Goal: Use online tool/utility: Utilize a website feature to perform a specific function

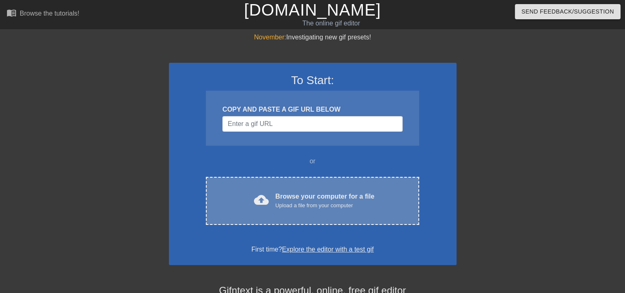
click at [285, 206] on div "Upload a file from your computer" at bounding box center [324, 206] width 99 height 8
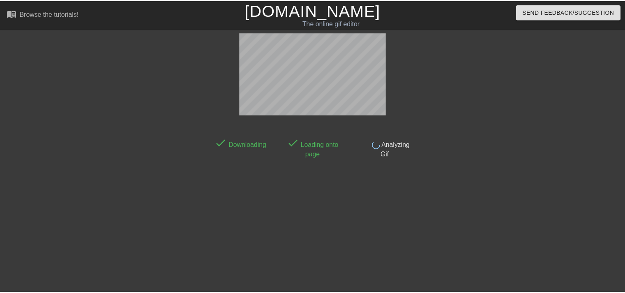
scroll to position [20, 0]
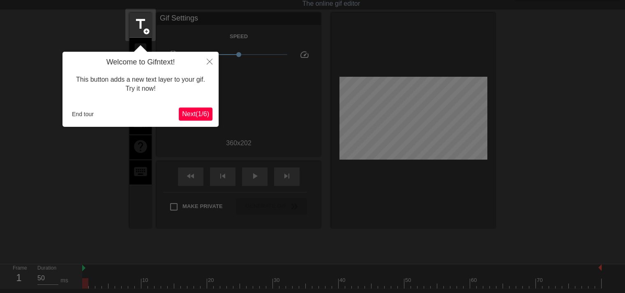
click at [206, 117] on span "Next ( 1 / 6 )" at bounding box center [195, 113] width 27 height 7
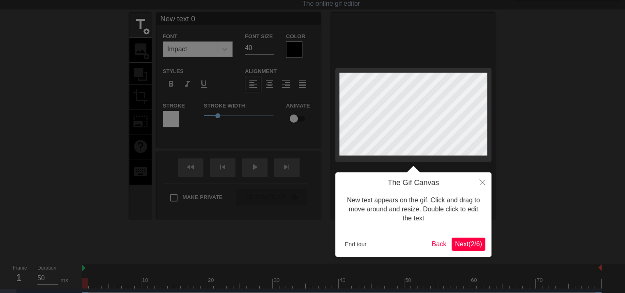
scroll to position [0, 0]
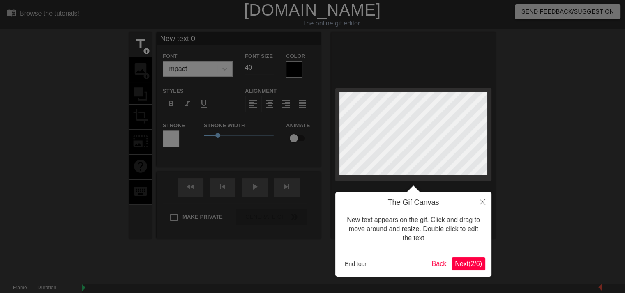
click at [466, 264] on span "Next ( 2 / 6 )" at bounding box center [468, 263] width 27 height 7
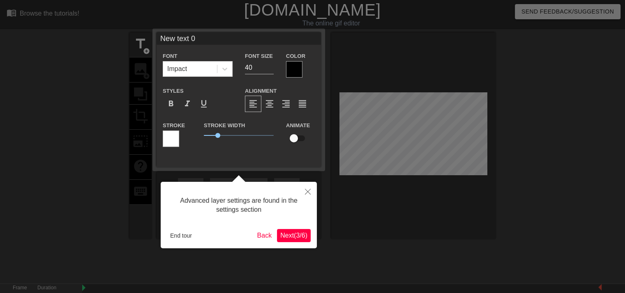
scroll to position [20, 0]
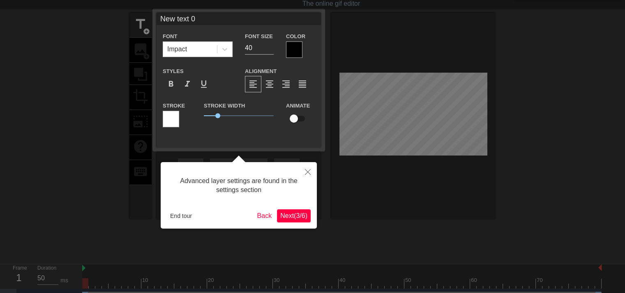
click at [286, 216] on span "Next ( 3 / 6 )" at bounding box center [293, 215] width 27 height 7
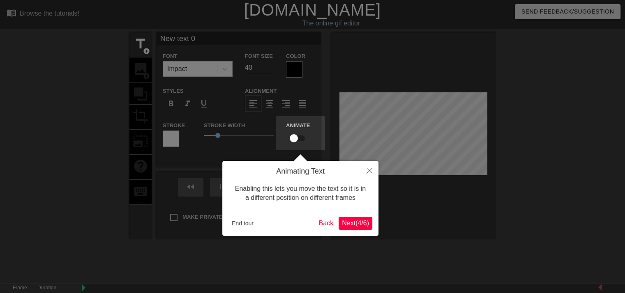
click at [357, 224] on span "Next ( 4 / 6 )" at bounding box center [355, 223] width 27 height 7
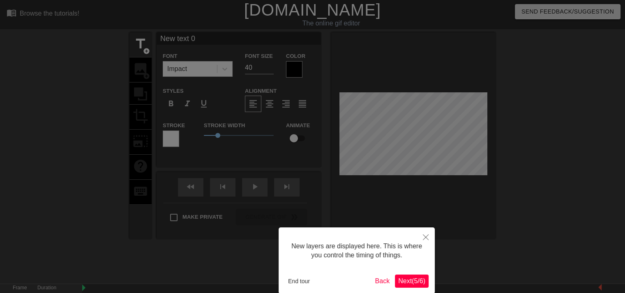
scroll to position [41, 0]
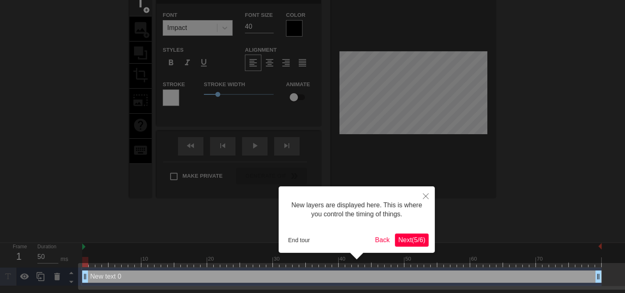
click at [409, 238] on span "Next ( 5 / 6 )" at bounding box center [411, 239] width 27 height 7
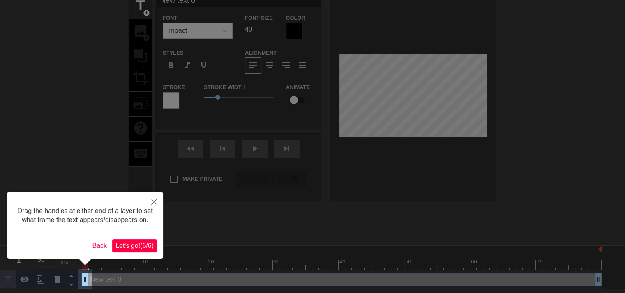
scroll to position [0, 0]
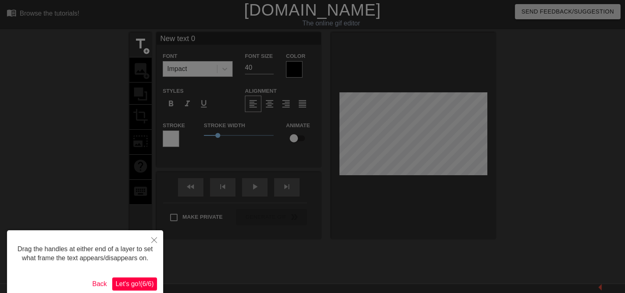
click at [147, 282] on span "Let's go! ( 6 / 6 )" at bounding box center [134, 283] width 38 height 7
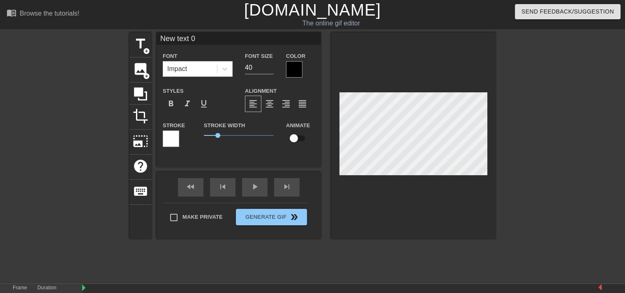
scroll to position [1, 2]
type input "P"
type textarea "P"
type input "PE"
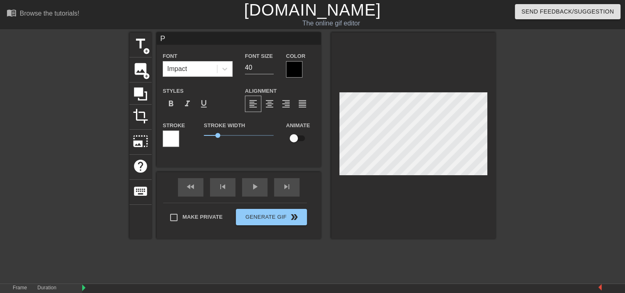
type textarea "PE"
type input "PEA"
type textarea "PEA"
type input "PEAK"
type textarea "PEAK"
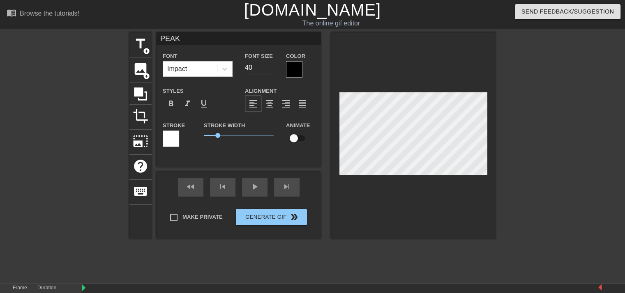
type input "PEAK!"
type textarea "PEAK!"
drag, startPoint x: 600, startPoint y: 287, endPoint x: 542, endPoint y: 299, distance: 59.2
click at [542, 293] on html "menu_book Browse the tutorials! [DOMAIN_NAME] The online gif editor Send Feedba…" at bounding box center [312, 163] width 625 height 327
click at [23, 287] on div "Frame 1" at bounding box center [19, 296] width 25 height 24
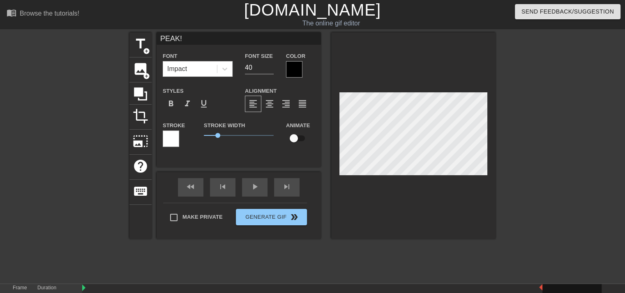
click at [47, 287] on label "Duration" at bounding box center [46, 288] width 19 height 5
click at [252, 181] on div "fast_rewind skip_previous play_arrow skip_next" at bounding box center [239, 187] width 134 height 31
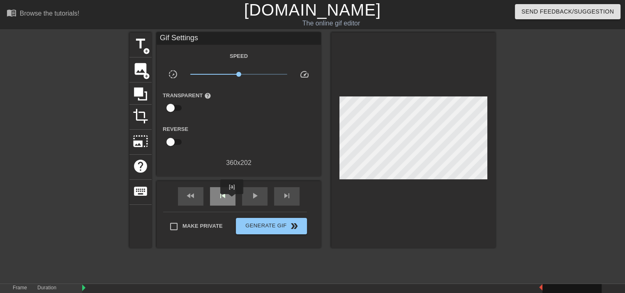
click at [232, 200] on div "skip_previous" at bounding box center [222, 196] width 25 height 18
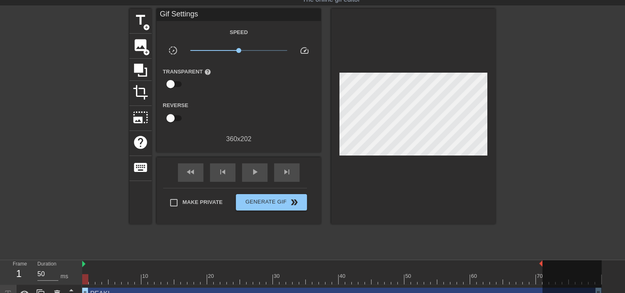
scroll to position [35, 0]
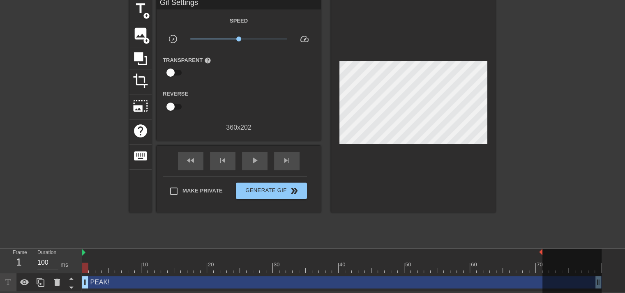
type input "50"
drag, startPoint x: 87, startPoint y: 268, endPoint x: 418, endPoint y: 253, distance: 331.7
click at [418, 253] on div "10 20 30 40 50 60 70" at bounding box center [341, 261] width 519 height 24
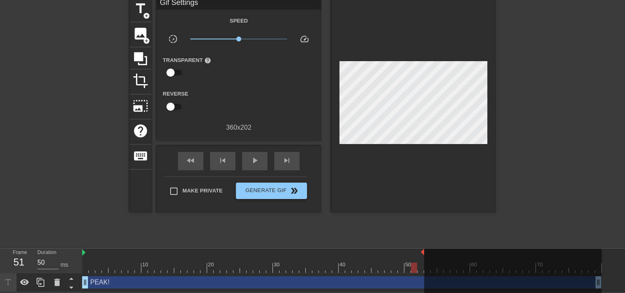
drag, startPoint x: 540, startPoint y: 250, endPoint x: 422, endPoint y: 252, distance: 118.3
drag, startPoint x: 413, startPoint y: 265, endPoint x: 176, endPoint y: 273, distance: 237.5
click at [302, 277] on div "10 20 30 40 50 60 70 PEAK! drag_handle drag_handle" at bounding box center [353, 270] width 542 height 43
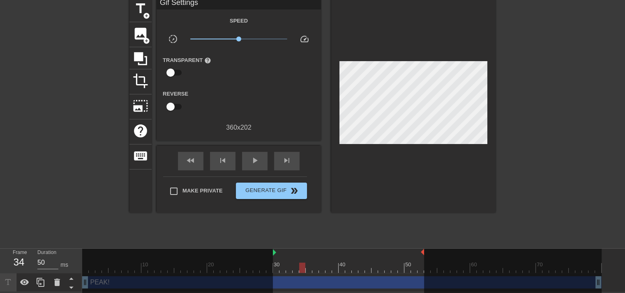
drag, startPoint x: 83, startPoint y: 253, endPoint x: 273, endPoint y: 253, distance: 189.3
drag, startPoint x: 301, startPoint y: 265, endPoint x: 227, endPoint y: 275, distance: 75.4
click at [279, 268] on div at bounding box center [282, 268] width 6 height 10
drag, startPoint x: 84, startPoint y: 281, endPoint x: 92, endPoint y: 282, distance: 8.2
click at [92, 283] on div at bounding box center [177, 271] width 191 height 45
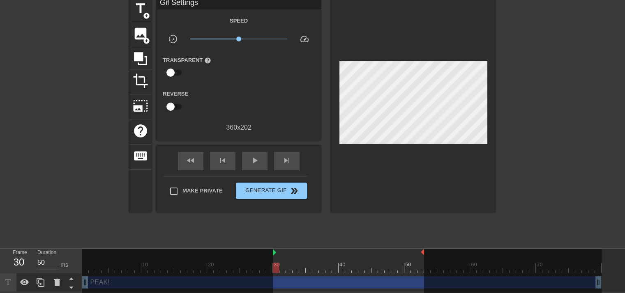
click at [99, 281] on div at bounding box center [177, 271] width 191 height 45
drag, startPoint x: 86, startPoint y: 281, endPoint x: 103, endPoint y: 281, distance: 17.7
click at [103, 281] on div at bounding box center [177, 271] width 191 height 45
click at [248, 166] on div "play_arrow" at bounding box center [254, 161] width 25 height 18
click at [251, 163] on span "pause" at bounding box center [255, 161] width 10 height 10
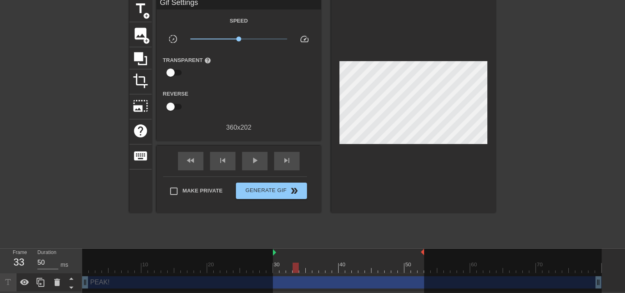
drag, startPoint x: 302, startPoint y: 265, endPoint x: 308, endPoint y: 238, distance: 27.2
click at [293, 285] on div "10 20 30 40 50 60 70 PEAK! drag_handle drag_handle" at bounding box center [353, 270] width 542 height 43
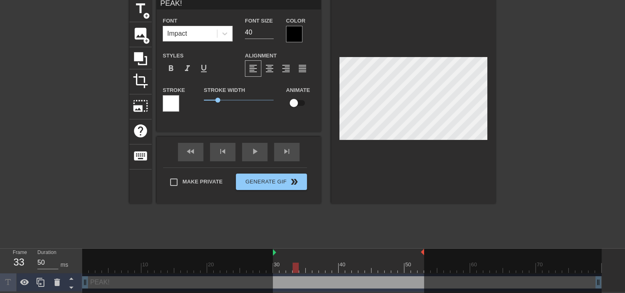
click at [491, 110] on div at bounding box center [413, 100] width 164 height 207
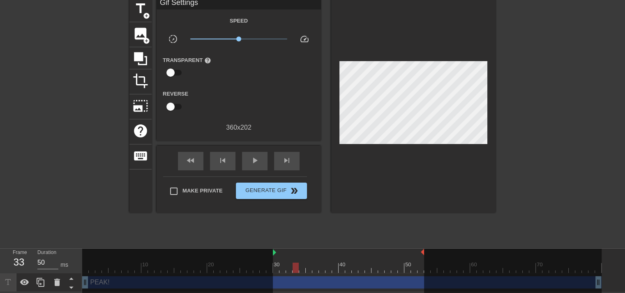
click at [294, 270] on div at bounding box center [295, 268] width 6 height 10
click at [99, 283] on div at bounding box center [177, 271] width 191 height 45
drag, startPoint x: 84, startPoint y: 284, endPoint x: 306, endPoint y: 285, distance: 221.7
click at [209, 285] on div at bounding box center [177, 271] width 191 height 45
click at [597, 283] on div at bounding box center [512, 271] width 177 height 45
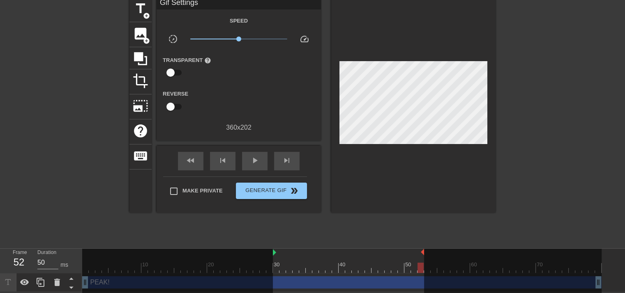
drag, startPoint x: 597, startPoint y: 283, endPoint x: 393, endPoint y: 298, distance: 205.4
click at [432, 292] on div at bounding box center [512, 271] width 177 height 45
click at [60, 284] on icon at bounding box center [57, 283] width 10 height 10
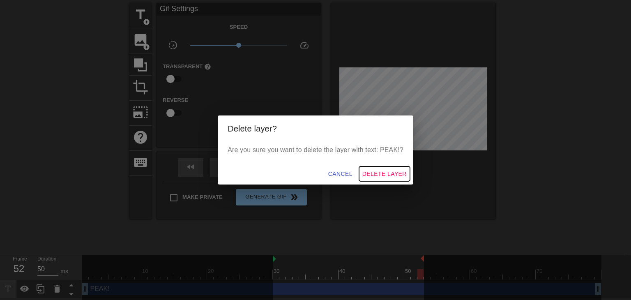
click at [379, 171] on span "Delete Layer" at bounding box center [384, 174] width 44 height 10
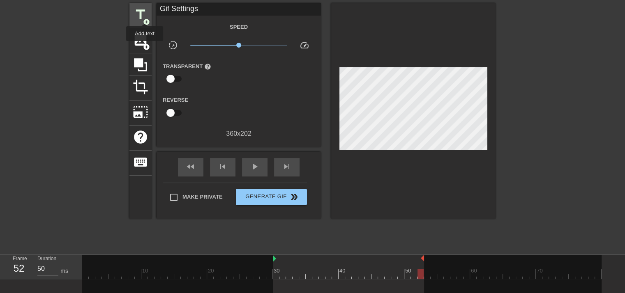
click at [145, 16] on span "title" at bounding box center [141, 15] width 16 height 16
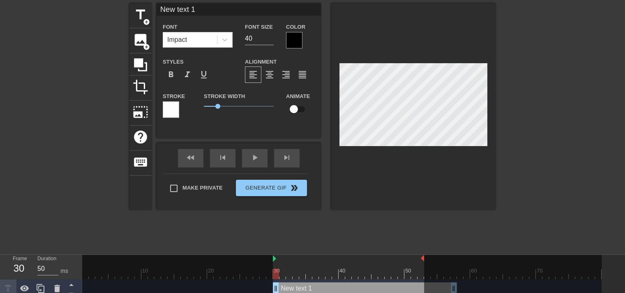
drag, startPoint x: 452, startPoint y: 286, endPoint x: 307, endPoint y: 286, distance: 144.5
click at [307, 286] on div "New text 1 drag_handle drag_handle" at bounding box center [365, 288] width 184 height 12
drag, startPoint x: 411, startPoint y: 285, endPoint x: 389, endPoint y: 283, distance: 21.4
click at [369, 283] on div "10 20 30 40 50 60 70 New text 1 drag_handle drag_handle" at bounding box center [353, 276] width 542 height 43
drag, startPoint x: 454, startPoint y: 287, endPoint x: 420, endPoint y: 289, distance: 34.6
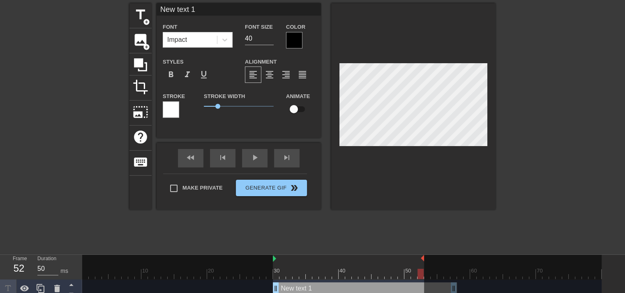
click at [426, 288] on div at bounding box center [512, 277] width 177 height 45
drag, startPoint x: 419, startPoint y: 289, endPoint x: 386, endPoint y: 292, distance: 33.0
click at [386, 292] on div "New text 1 drag_handle drag_handle" at bounding box center [338, 288] width 184 height 12
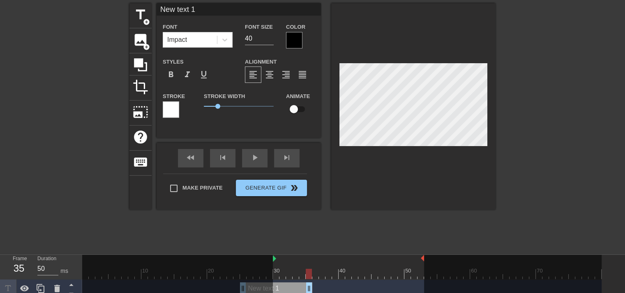
drag, startPoint x: 420, startPoint y: 286, endPoint x: 294, endPoint y: 291, distance: 127.0
drag, startPoint x: 292, startPoint y: 290, endPoint x: 327, endPoint y: 295, distance: 35.3
click at [327, 293] on html "menu_book Browse the tutorials! [DOMAIN_NAME] The online gif editor Send Feedba…" at bounding box center [312, 134] width 625 height 327
drag, startPoint x: 341, startPoint y: 286, endPoint x: 285, endPoint y: 294, distance: 56.3
click at [285, 293] on html "menu_book Browse the tutorials! [DOMAIN_NAME] The online gif editor Send Feedba…" at bounding box center [312, 134] width 625 height 327
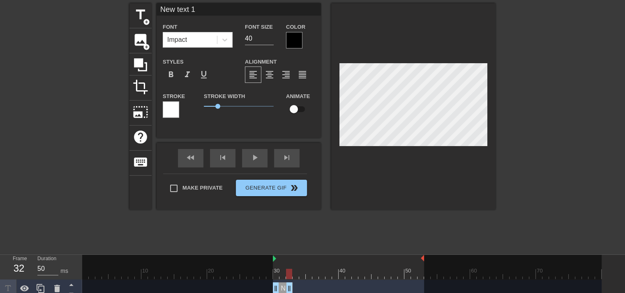
scroll to position [1, 2]
type input "P"
type textarea "P"
type input "Pe"
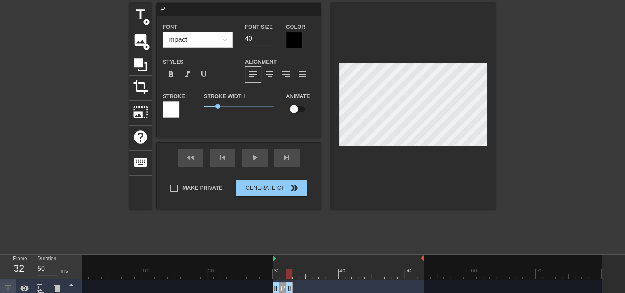
type textarea "Pe"
type input "Pea"
type textarea "Pea"
type input "Peak"
type textarea "Peak"
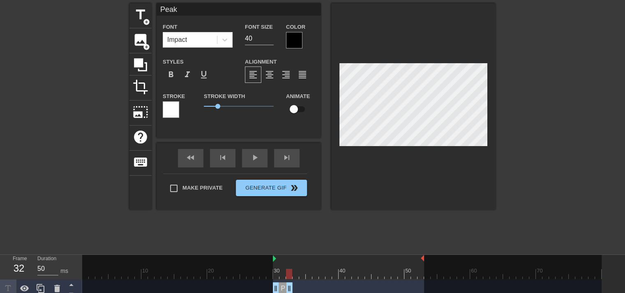
type input "Peak!"
type textarea "Peak!"
click at [220, 43] on div at bounding box center [224, 39] width 15 height 15
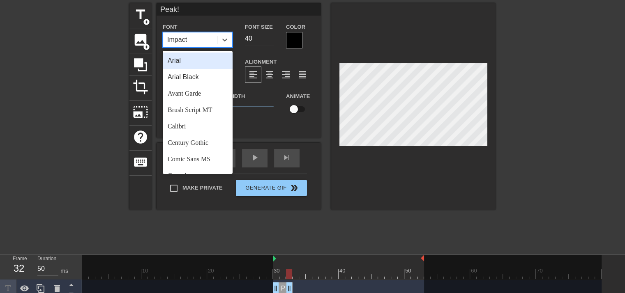
click at [202, 56] on div "Arial" at bounding box center [198, 61] width 70 height 16
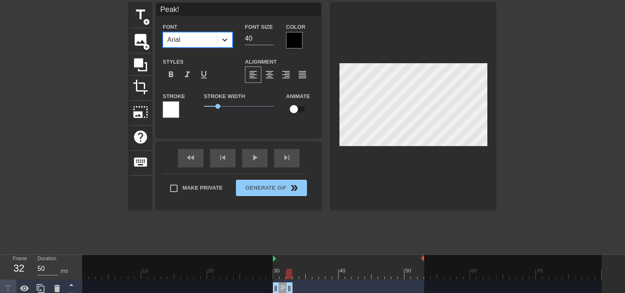
click at [230, 38] on div at bounding box center [224, 39] width 15 height 15
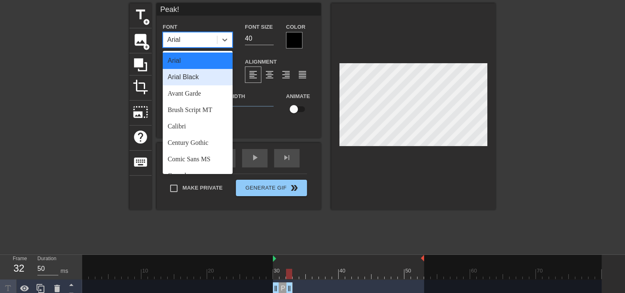
click at [204, 78] on div "Arial Black" at bounding box center [198, 77] width 70 height 16
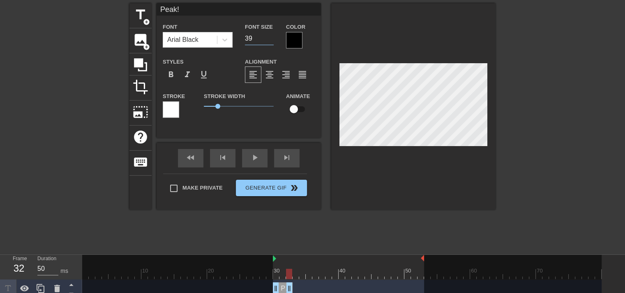
click at [272, 39] on input "39" at bounding box center [259, 38] width 29 height 13
click at [272, 39] on input "23" at bounding box center [259, 38] width 29 height 13
type input "22"
click at [269, 40] on input "22" at bounding box center [259, 38] width 29 height 13
click at [271, 76] on span "format_align_center" at bounding box center [269, 75] width 10 height 10
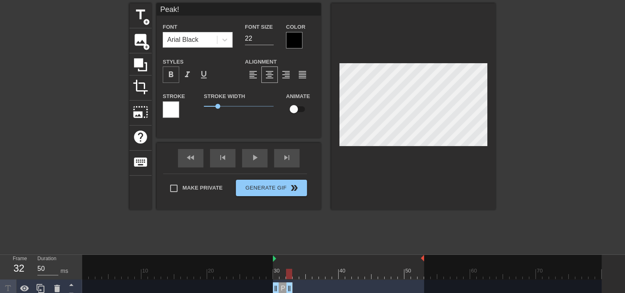
click at [177, 74] on div "format_bold" at bounding box center [171, 75] width 16 height 16
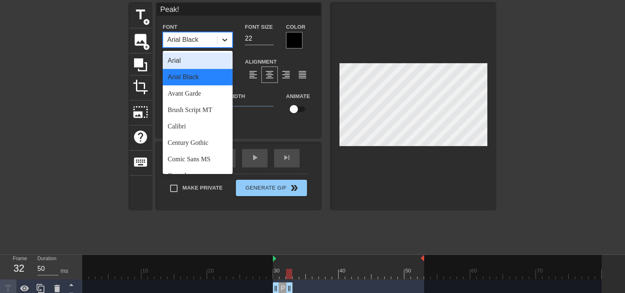
click at [223, 38] on icon at bounding box center [224, 40] width 8 height 8
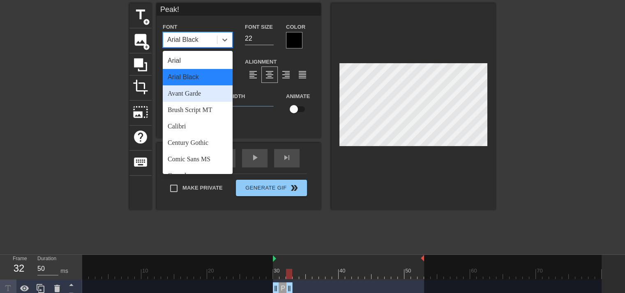
click at [213, 96] on div "Avant Garde" at bounding box center [198, 93] width 70 height 16
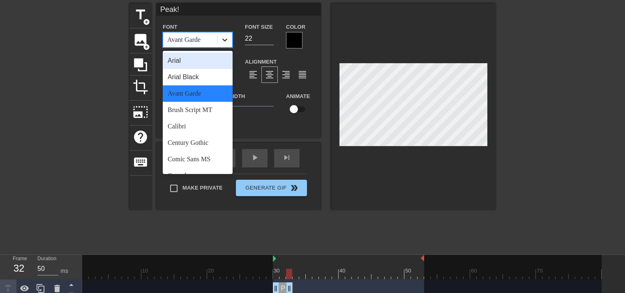
click at [228, 41] on icon at bounding box center [224, 40] width 8 height 8
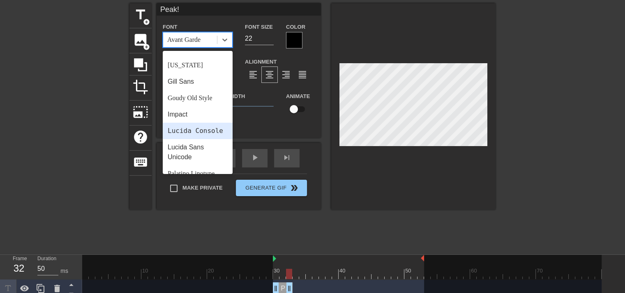
scroll to position [164, 0]
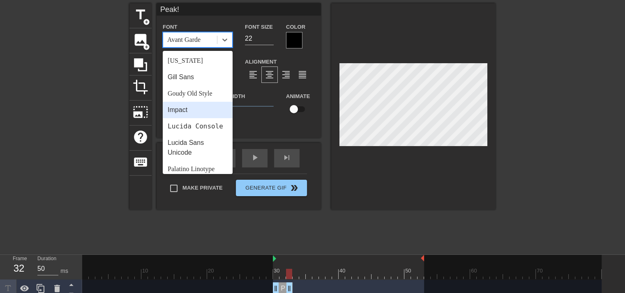
click at [195, 111] on div "Impact" at bounding box center [198, 110] width 70 height 16
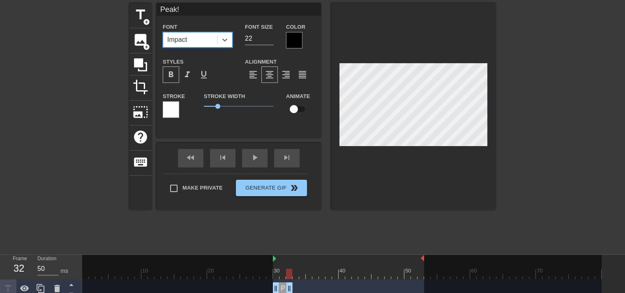
click at [549, 76] on div at bounding box center [566, 126] width 123 height 246
click at [172, 114] on div at bounding box center [171, 109] width 16 height 16
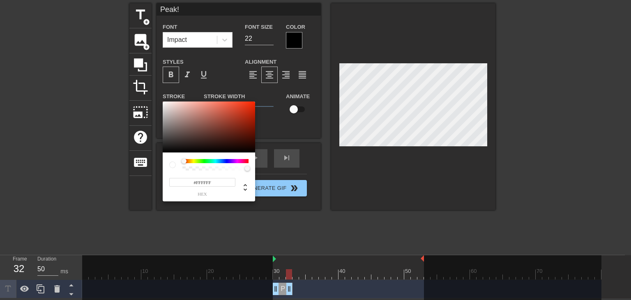
drag, startPoint x: 197, startPoint y: 161, endPoint x: 193, endPoint y: 155, distance: 7.4
click at [154, 172] on div "#FFFFFF hex" at bounding box center [315, 150] width 631 height 300
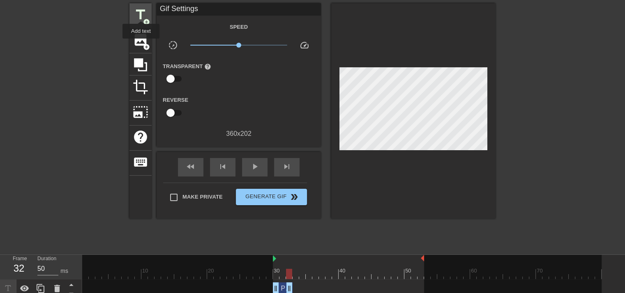
click at [141, 14] on span "title" at bounding box center [141, 15] width 16 height 16
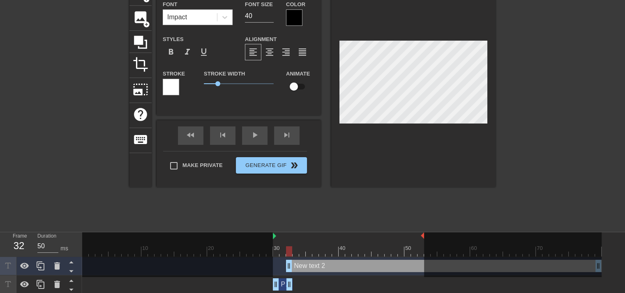
scroll to position [54, 0]
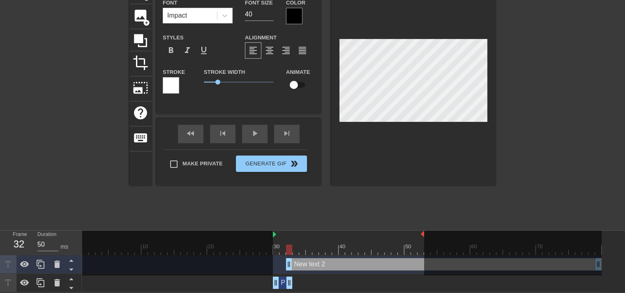
click at [282, 286] on div "Peak! drag_handle drag_handle" at bounding box center [283, 283] width 20 height 12
type input "Peak!"
type input "22"
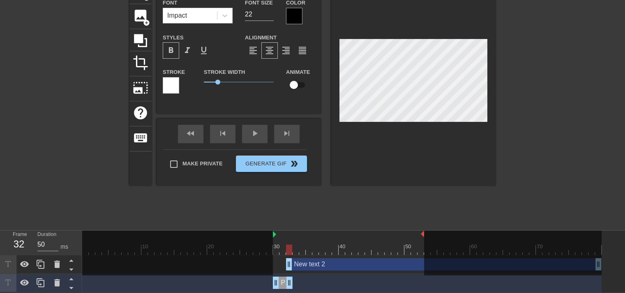
drag, startPoint x: 480, startPoint y: 260, endPoint x: 472, endPoint y: 263, distance: 8.7
click at [480, 260] on div at bounding box center [512, 253] width 177 height 45
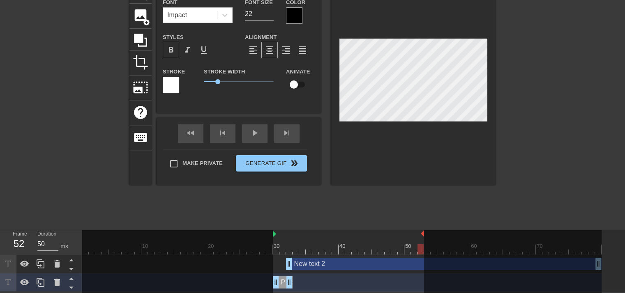
click at [403, 269] on div "New text 2 drag_handle drag_handle" at bounding box center [443, 264] width 315 height 12
type input "New text 2"
type input "40"
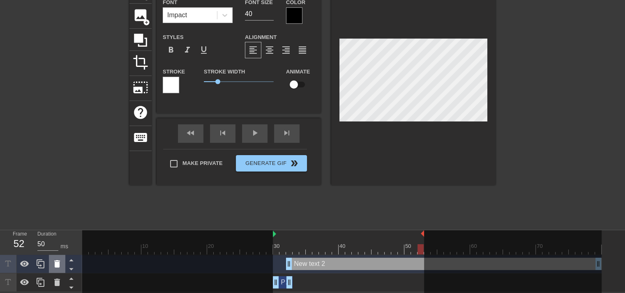
click at [61, 263] on icon at bounding box center [57, 264] width 10 height 10
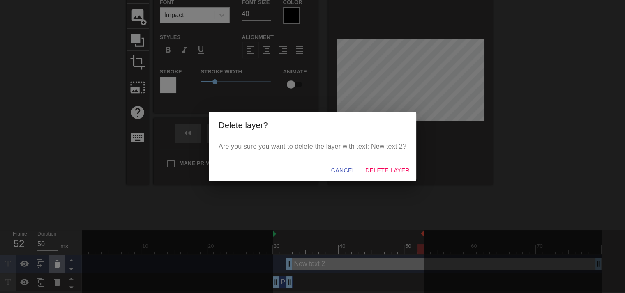
scroll to position [48, 0]
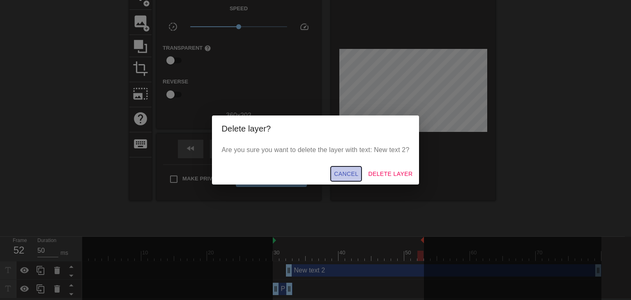
click at [355, 169] on span "Cancel" at bounding box center [346, 174] width 24 height 10
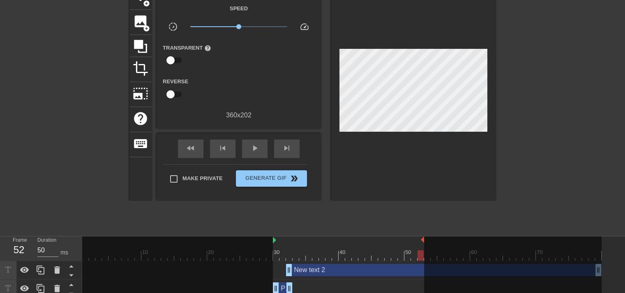
click at [319, 273] on div "New text 2 drag_handle drag_handle" at bounding box center [443, 270] width 315 height 12
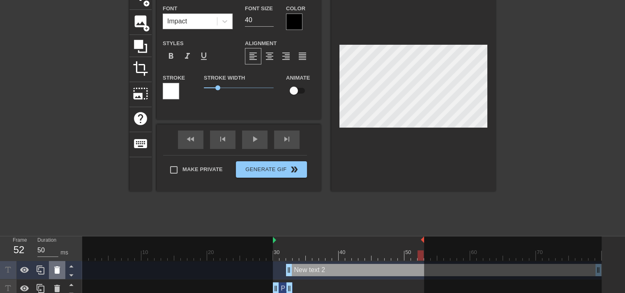
click at [57, 276] on div at bounding box center [57, 270] width 16 height 18
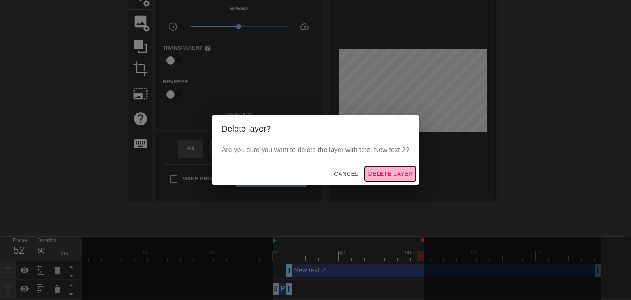
click at [393, 173] on span "Delete Layer" at bounding box center [390, 174] width 44 height 10
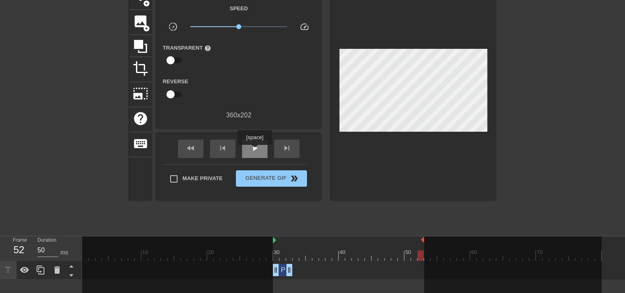
click at [254, 151] on span "play_arrow" at bounding box center [255, 148] width 10 height 10
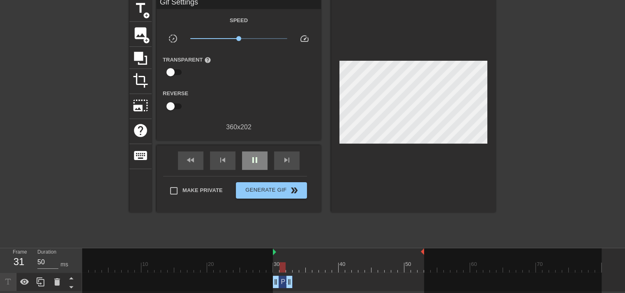
scroll to position [35, 0]
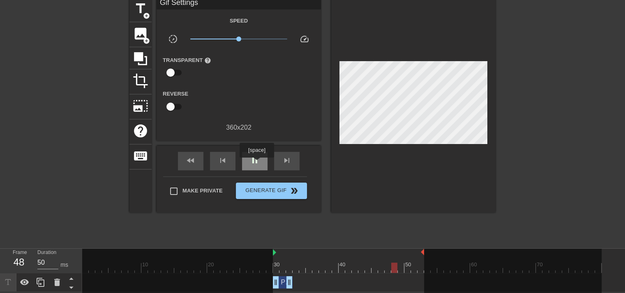
click at [256, 163] on span "pause" at bounding box center [255, 161] width 10 height 10
click at [256, 163] on span "play_arrow" at bounding box center [255, 161] width 10 height 10
click at [256, 163] on span "pause" at bounding box center [255, 161] width 10 height 10
click at [41, 285] on icon at bounding box center [41, 282] width 8 height 9
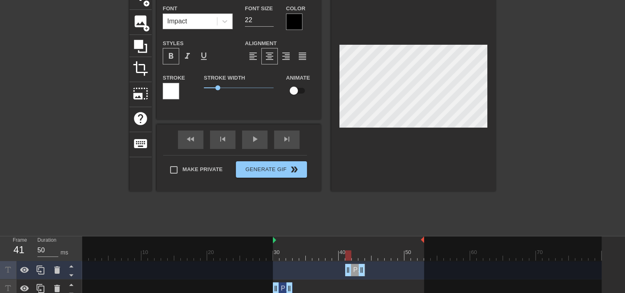
drag, startPoint x: 283, startPoint y: 273, endPoint x: 356, endPoint y: 276, distance: 73.2
click at [356, 276] on div "Peak! drag_handle drag_handle" at bounding box center [341, 270] width 519 height 18
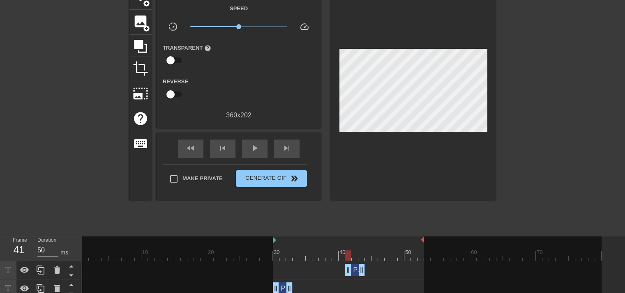
click at [250, 137] on div "fast_rewind skip_previous play_arrow skip_next" at bounding box center [239, 148] width 134 height 31
click at [253, 149] on span "play_arrow" at bounding box center [255, 148] width 10 height 10
click at [253, 149] on span "pause" at bounding box center [255, 148] width 10 height 10
click at [44, 273] on icon at bounding box center [41, 270] width 8 height 9
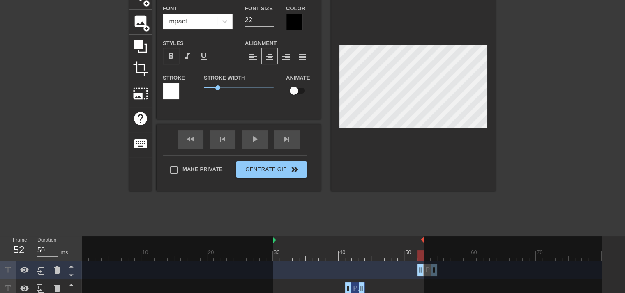
drag, startPoint x: 355, startPoint y: 271, endPoint x: 427, endPoint y: 264, distance: 72.6
click at [427, 264] on div "10 20 30 40 50 60 70 Peak! drag_handle drag_handle Peak! drag_handle drag_handl…" at bounding box center [353, 276] width 542 height 80
drag, startPoint x: 420, startPoint y: 269, endPoint x: 406, endPoint y: 272, distance: 13.9
click at [255, 138] on div "fast_rewind skip_previous play_arrow skip_next" at bounding box center [239, 139] width 134 height 31
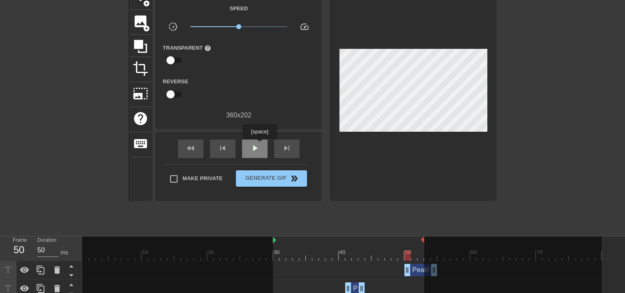
click at [259, 145] on span "play_arrow" at bounding box center [255, 148] width 10 height 10
click at [259, 145] on div "pause" at bounding box center [254, 149] width 25 height 18
click at [259, 145] on div "play_arrow" at bounding box center [254, 149] width 25 height 18
click at [259, 145] on div "pause" at bounding box center [254, 149] width 25 height 18
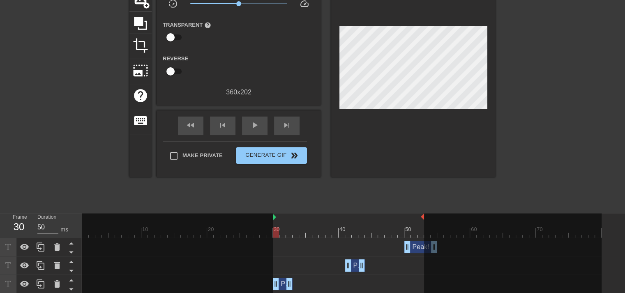
scroll to position [72, 0]
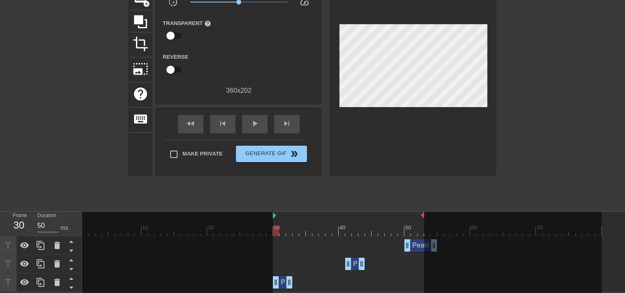
click at [280, 288] on div "Peak! drag_handle drag_handle" at bounding box center [283, 282] width 20 height 12
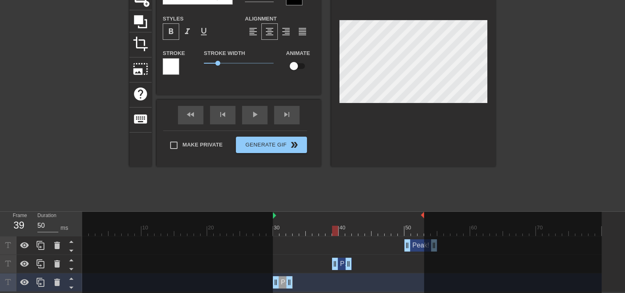
drag, startPoint x: 354, startPoint y: 262, endPoint x: 338, endPoint y: 261, distance: 15.2
click at [338, 261] on div "Peak! drag_handle drag_handle" at bounding box center [342, 264] width 20 height 12
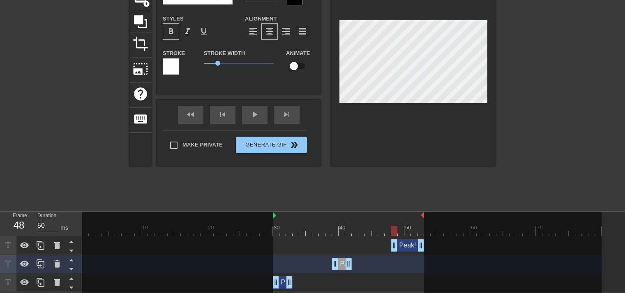
drag, startPoint x: 417, startPoint y: 242, endPoint x: 402, endPoint y: 246, distance: 15.2
click at [402, 246] on div "Peak! drag_handle drag_handle" at bounding box center [407, 245] width 33 height 12
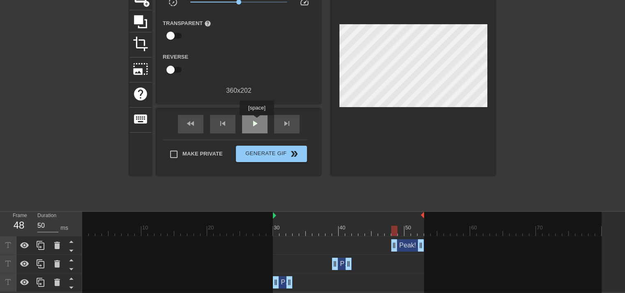
click at [256, 121] on div "play_arrow" at bounding box center [254, 124] width 25 height 18
click at [262, 125] on div "pause" at bounding box center [254, 124] width 25 height 18
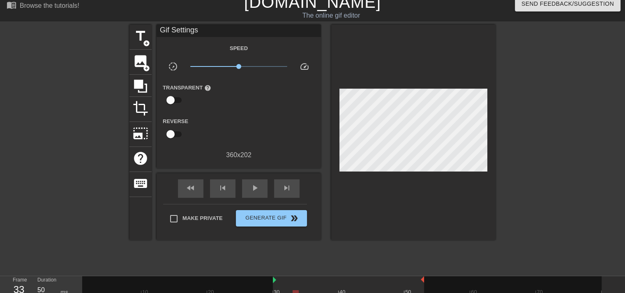
scroll to position [0, 0]
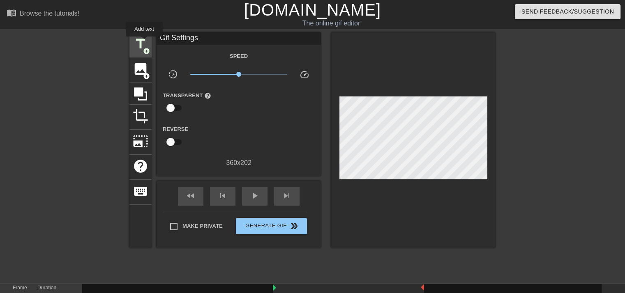
click at [144, 42] on span "title" at bounding box center [141, 44] width 16 height 16
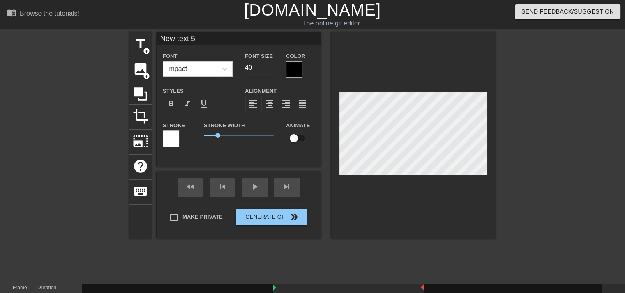
scroll to position [1, 2]
type input "p"
type textarea "p"
type input "pe"
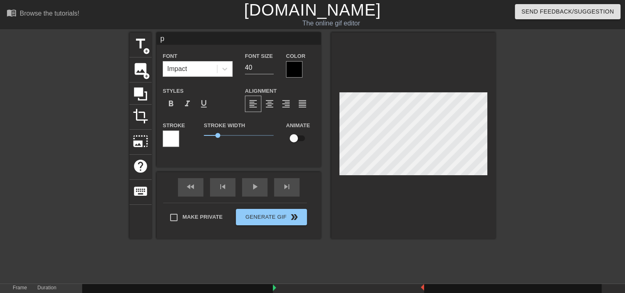
type textarea "pe"
type input "pea"
type textarea "pea"
type input "peak"
type textarea "peak"
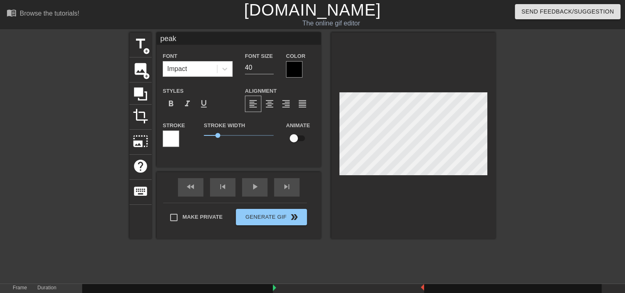
type input "pea"
type textarea "pea"
type input "pe"
type textarea "pe"
type input "p"
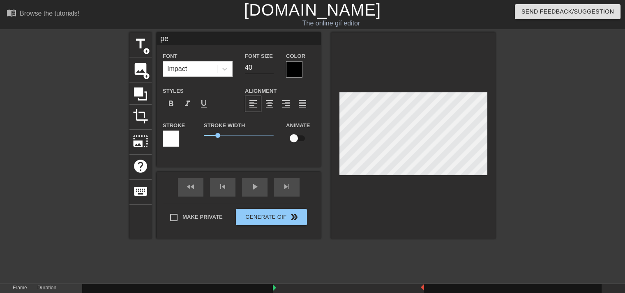
type textarea "p"
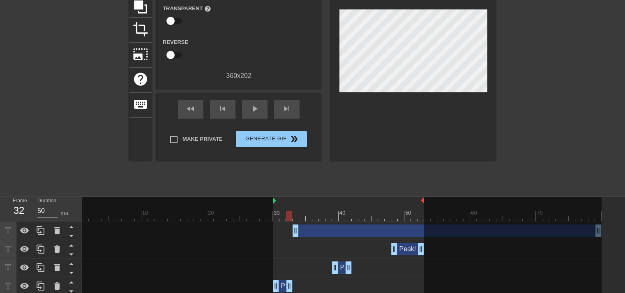
scroll to position [91, 0]
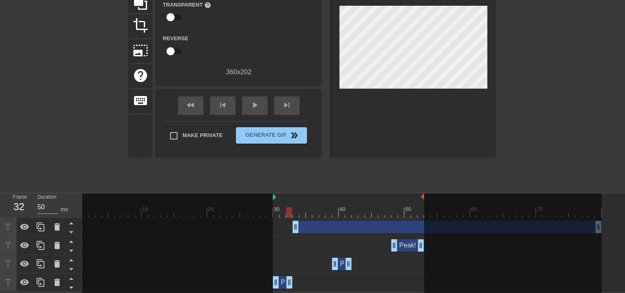
click at [356, 225] on div "drag_handle drag_handle" at bounding box center [446, 227] width 309 height 12
click at [360, 229] on div "drag_handle drag_handle" at bounding box center [446, 227] width 309 height 12
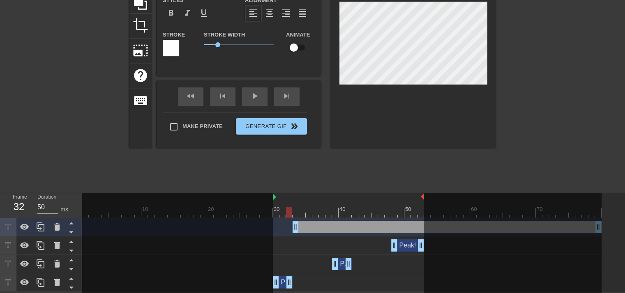
click at [5, 229] on icon at bounding box center [7, 226] width 9 height 9
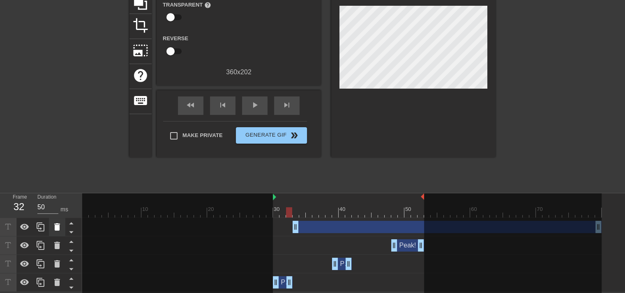
click at [56, 222] on div at bounding box center [57, 227] width 16 height 18
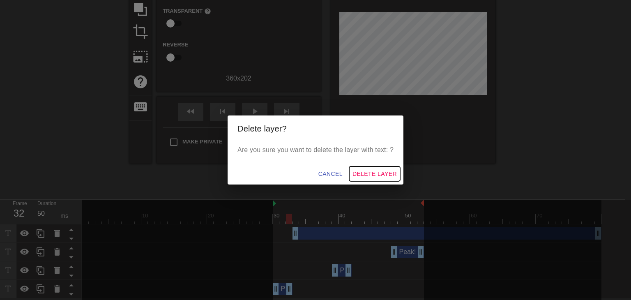
drag, startPoint x: 361, startPoint y: 173, endPoint x: 319, endPoint y: 147, distance: 49.9
click at [361, 172] on span "Delete Layer" at bounding box center [374, 174] width 44 height 10
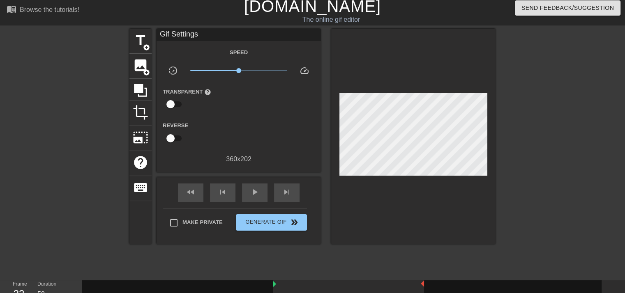
scroll to position [0, 0]
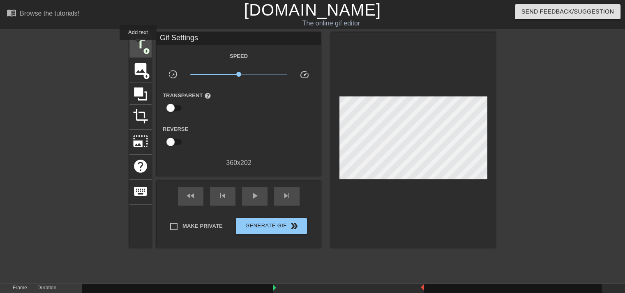
click at [138, 45] on span "title" at bounding box center [141, 44] width 16 height 16
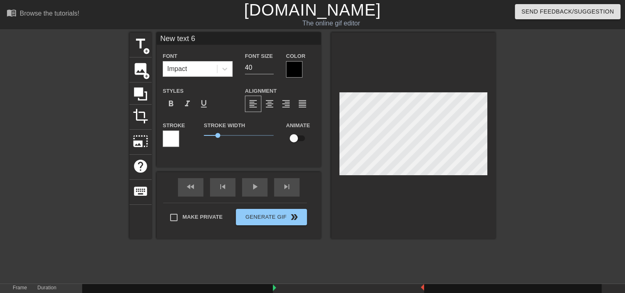
scroll to position [1, 2]
type input "P"
type textarea "P"
type input "PE"
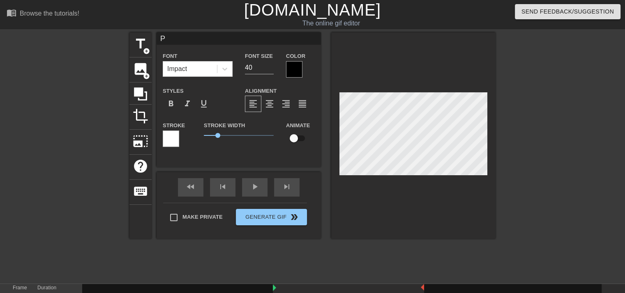
type textarea "PE"
type input "PEA"
type textarea "PEA"
type input "PEAK"
type textarea "PEAK"
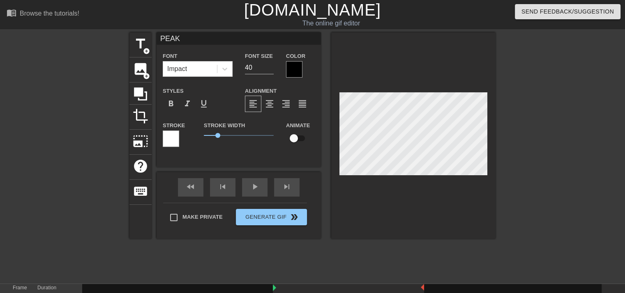
type input "PEAK!"
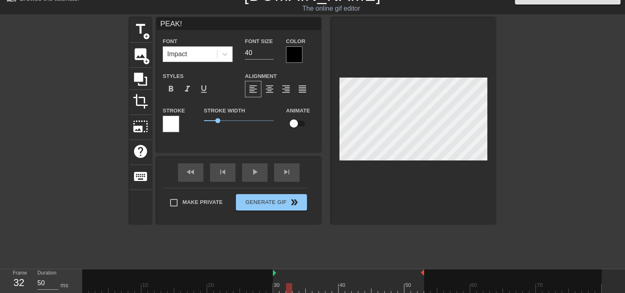
scroll to position [9, 0]
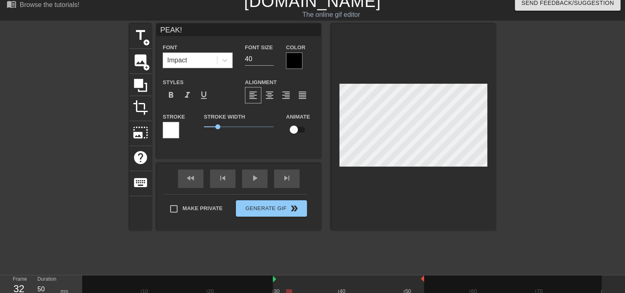
type textarea "PEAK!"
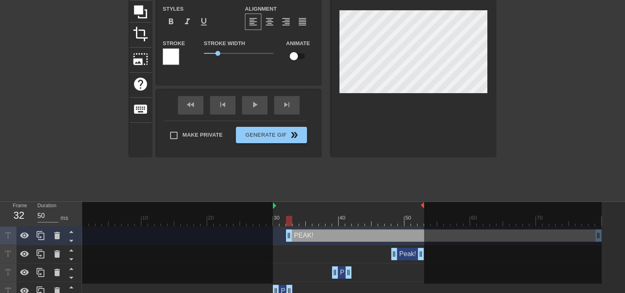
scroll to position [91, 0]
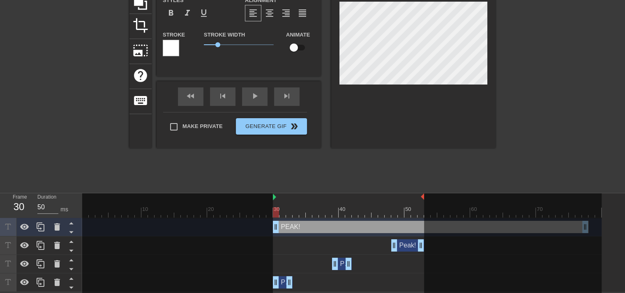
drag, startPoint x: 343, startPoint y: 226, endPoint x: 328, endPoint y: 224, distance: 14.9
click at [328, 224] on div "PEAK! drag_handle drag_handle" at bounding box center [430, 227] width 315 height 12
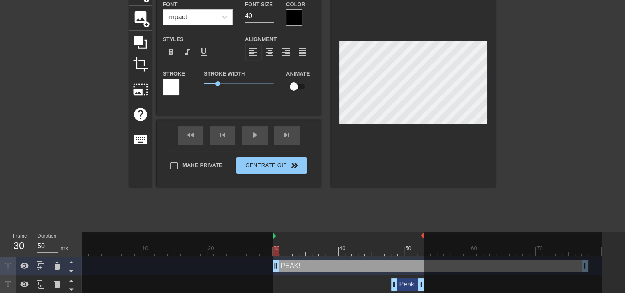
scroll to position [50, 0]
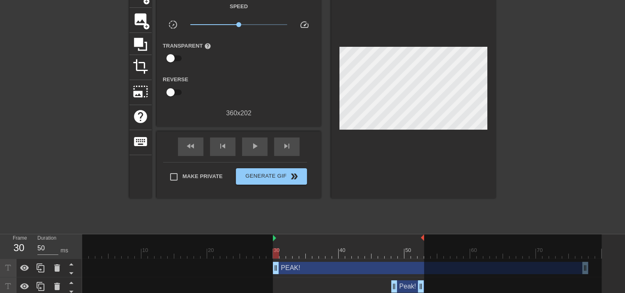
click at [537, 84] on div at bounding box center [566, 106] width 123 height 246
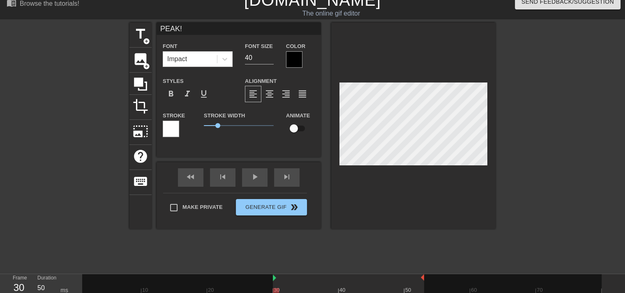
scroll to position [9, 0]
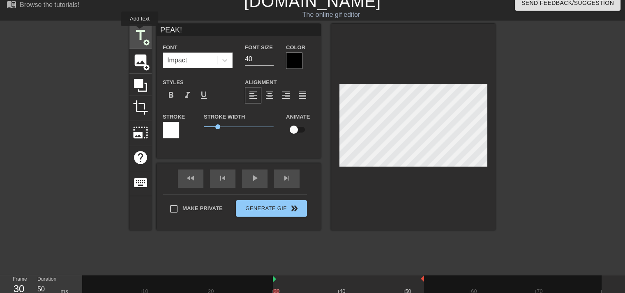
click at [140, 32] on span "title" at bounding box center [141, 36] width 16 height 16
type input "New ext 7"
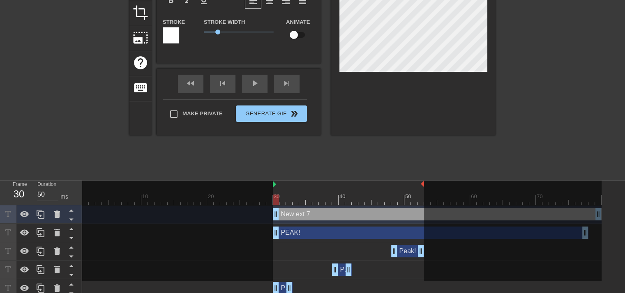
scroll to position [109, 0]
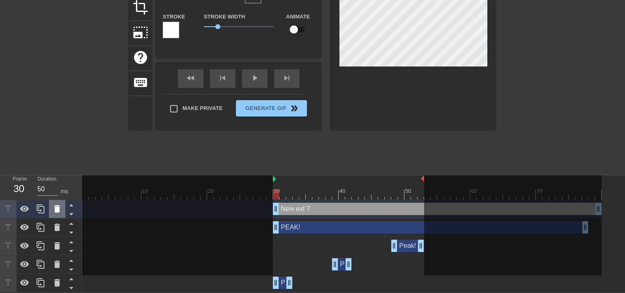
type textarea "New ext 7"
click at [60, 207] on icon at bounding box center [57, 209] width 10 height 10
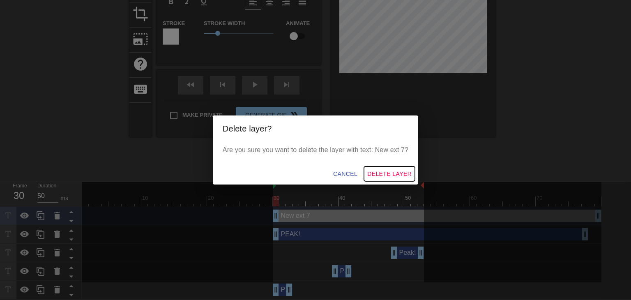
click at [386, 172] on span "Delete Layer" at bounding box center [389, 174] width 44 height 10
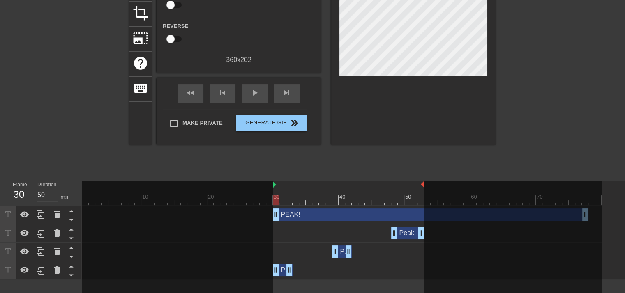
click at [405, 234] on div "Peak! drag_handle drag_handle" at bounding box center [407, 233] width 33 height 12
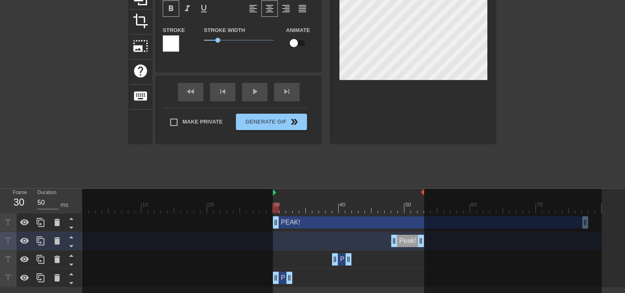
scroll to position [109, 0]
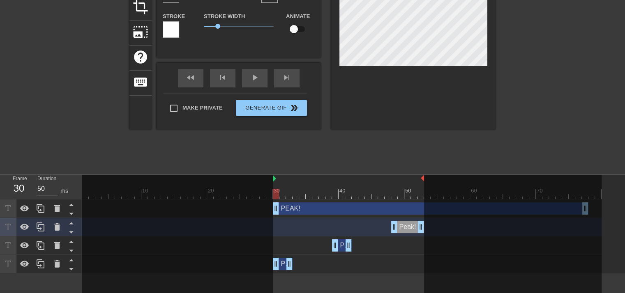
click at [281, 266] on div "Peak! drag_handle drag_handle" at bounding box center [283, 264] width 20 height 12
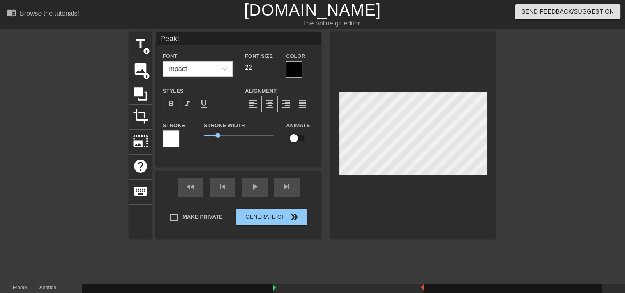
scroll to position [1, 1]
type input "P!"
type textarea "P!"
type input "PE!"
type textarea "PE!"
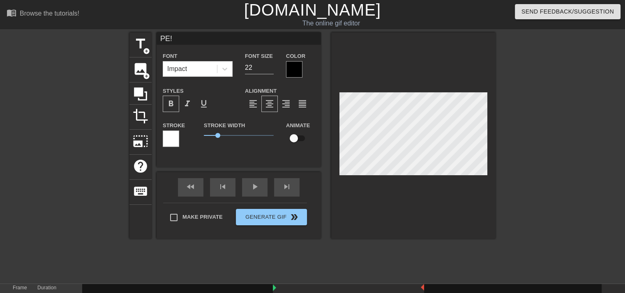
type input "PEA!"
type textarea "PEA!"
type input "PEAK!"
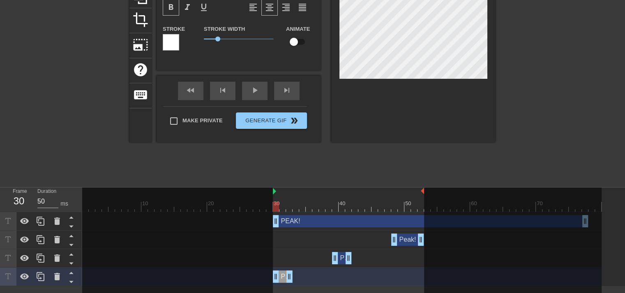
scroll to position [109, 0]
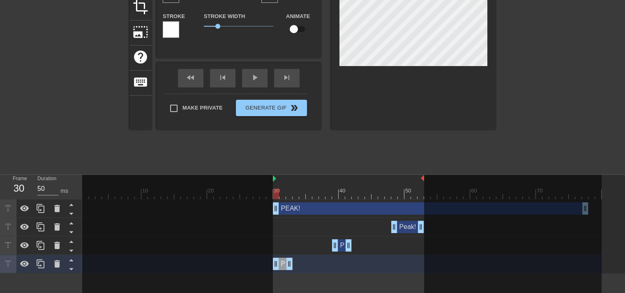
type textarea "PEAK!"
click at [343, 247] on div "Peak! drag_handle drag_handle" at bounding box center [342, 245] width 20 height 12
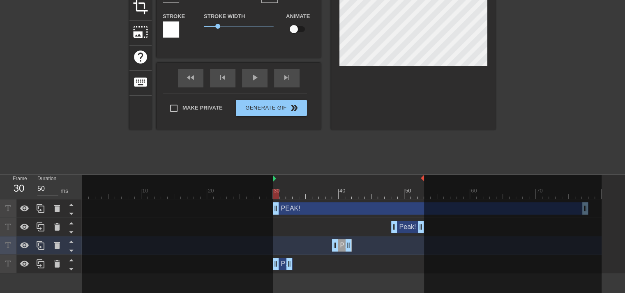
scroll to position [91, 0]
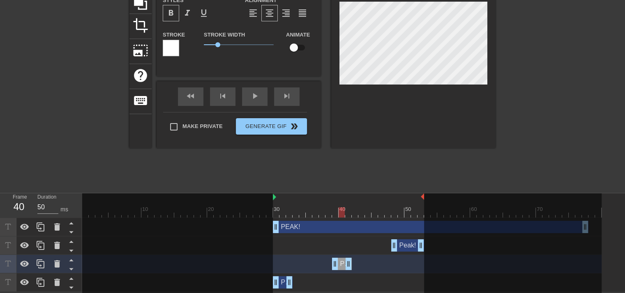
drag, startPoint x: 276, startPoint y: 191, endPoint x: 339, endPoint y: 196, distance: 63.0
click at [339, 196] on div "10 20 30 40 50 60 70" at bounding box center [341, 205] width 519 height 24
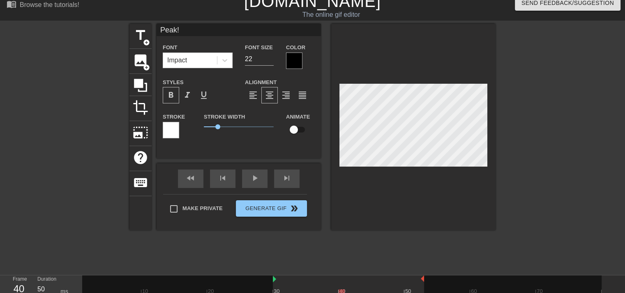
scroll to position [1, 1]
type input "P!"
type textarea "P!"
type input "PE!"
type textarea "PE!"
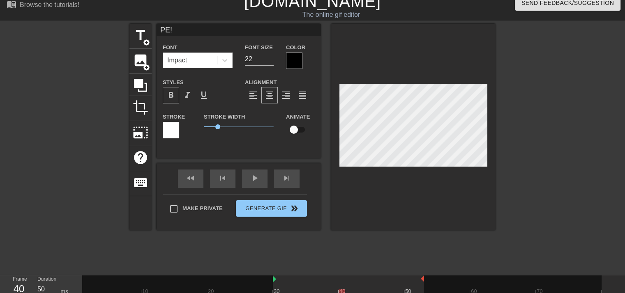
type input "PEA!"
type textarea "PEA!"
type input "PEAK!"
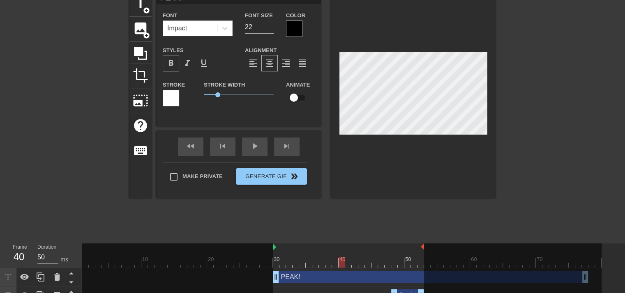
scroll to position [91, 0]
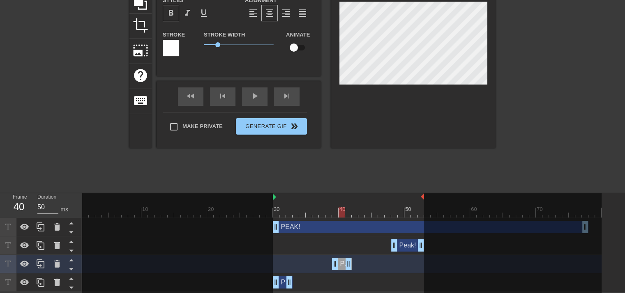
type textarea "PEAK!"
click at [406, 248] on div "Peak! drag_handle drag_handle" at bounding box center [407, 245] width 33 height 12
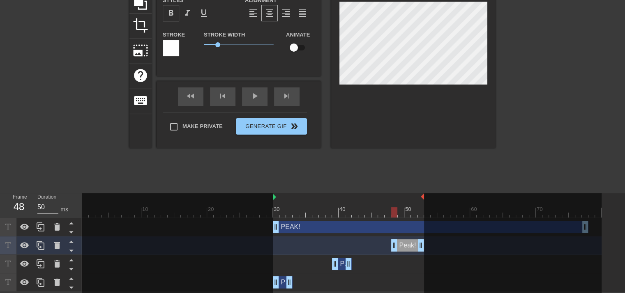
drag, startPoint x: 344, startPoint y: 211, endPoint x: 397, endPoint y: 215, distance: 53.1
click at [397, 215] on div at bounding box center [394, 212] width 6 height 10
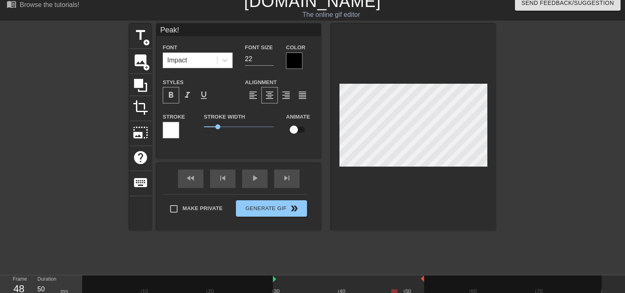
scroll to position [1, 1]
type input "P!"
type textarea "P!"
type input "PE!"
type textarea "PE!"
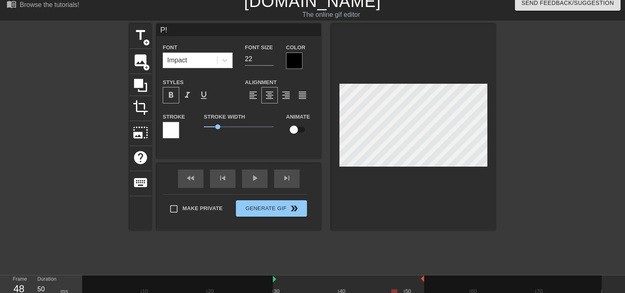
scroll to position [1, 1]
type input "PEA!"
type textarea "PEA!"
type input "PEAK!"
type textarea "PEAK!"
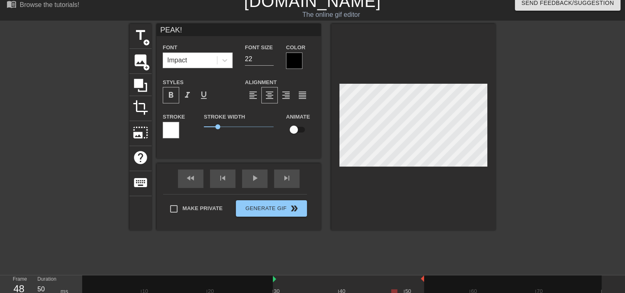
click at [527, 122] on div at bounding box center [566, 147] width 123 height 246
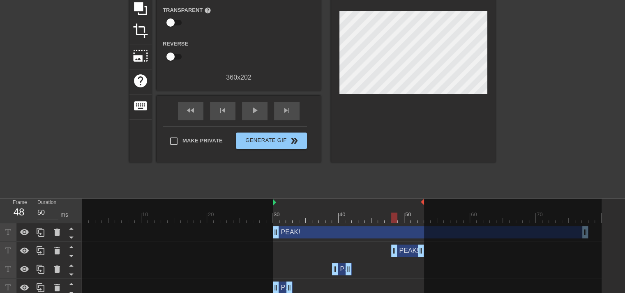
scroll to position [91, 0]
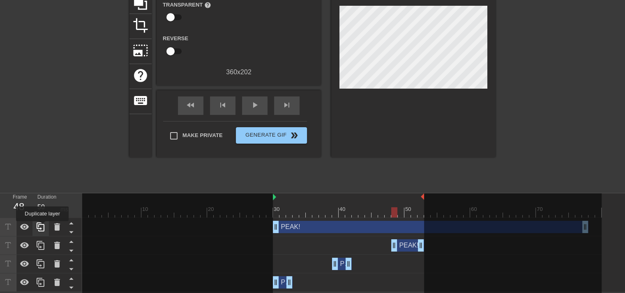
click at [42, 227] on icon at bounding box center [41, 227] width 10 height 10
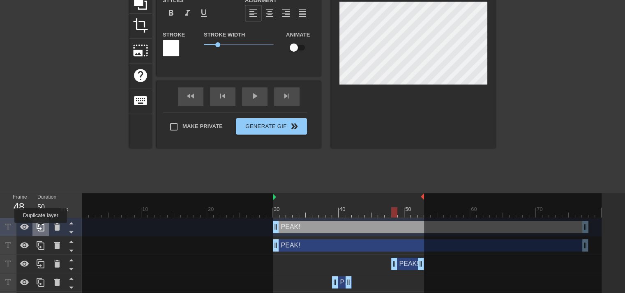
click at [41, 229] on icon at bounding box center [41, 227] width 8 height 9
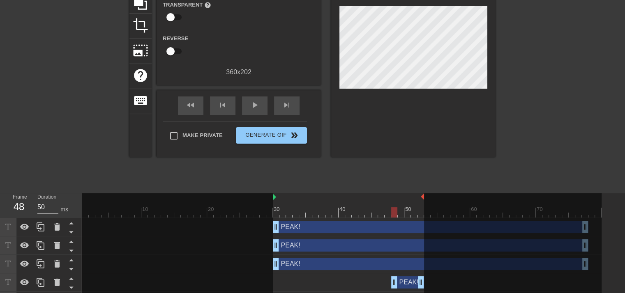
click at [544, 70] on div at bounding box center [566, 65] width 123 height 246
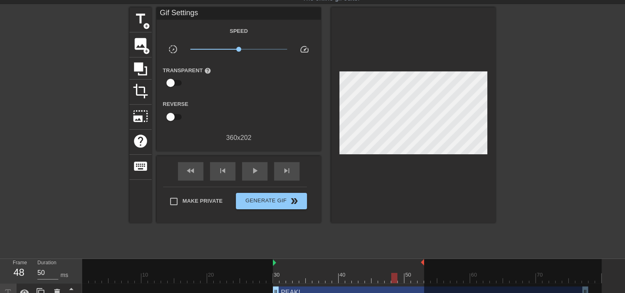
scroll to position [0, 0]
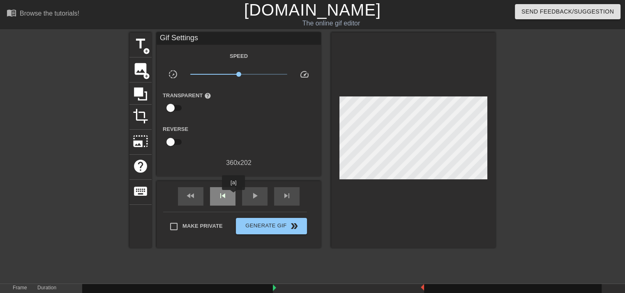
click at [233, 196] on div "skip_previous" at bounding box center [222, 196] width 25 height 18
click at [252, 194] on span "play_arrow" at bounding box center [255, 196] width 10 height 10
click at [260, 196] on div "pause" at bounding box center [254, 196] width 25 height 18
click at [265, 228] on span "Generate Gif double_arrow" at bounding box center [271, 226] width 64 height 10
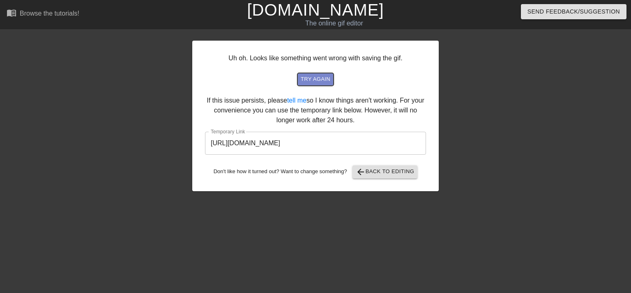
click at [319, 76] on span "try again" at bounding box center [316, 79] width 30 height 9
click at [373, 171] on span "arrow_back Back to Editing" at bounding box center [385, 172] width 59 height 10
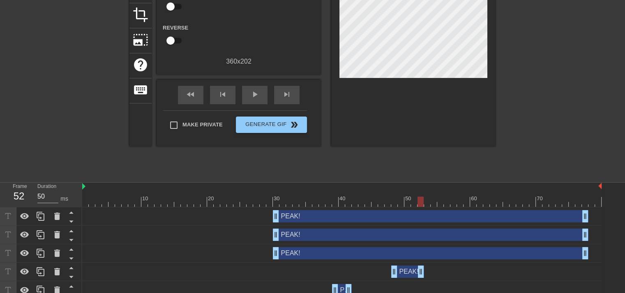
scroll to position [128, 0]
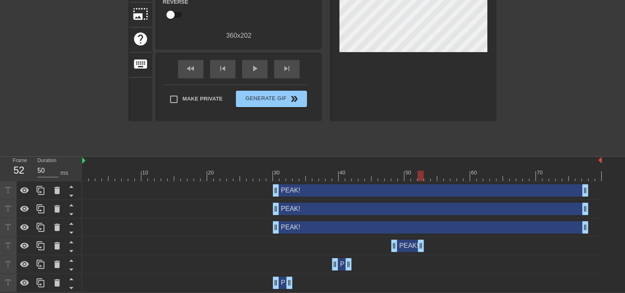
click at [280, 286] on div "PEAK! drag_handle drag_handle" at bounding box center [283, 283] width 20 height 12
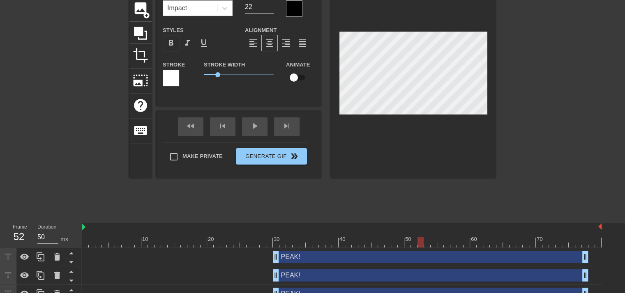
scroll to position [87, 0]
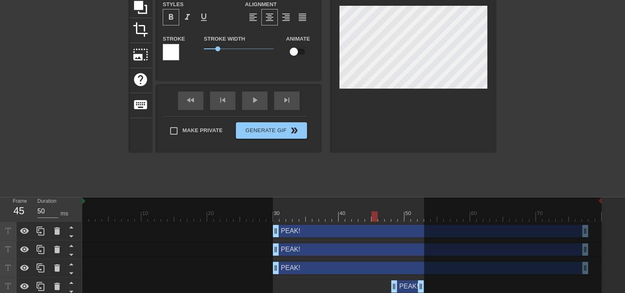
drag, startPoint x: 422, startPoint y: 215, endPoint x: 381, endPoint y: 203, distance: 42.8
click at [378, 224] on div "10 20 30 40 50 60 70 PEAK! drag_handle drag_handle PEAK! drag_handle drag_handl…" at bounding box center [353, 264] width 542 height 135
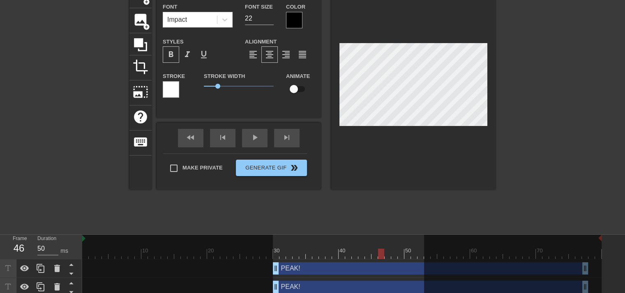
scroll to position [46, 0]
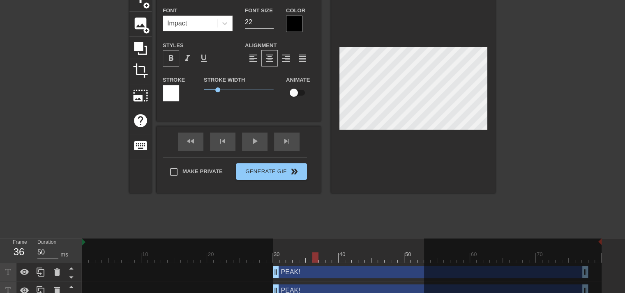
drag, startPoint x: 381, startPoint y: 256, endPoint x: 313, endPoint y: 255, distance: 68.2
click at [313, 255] on div at bounding box center [315, 258] width 6 height 10
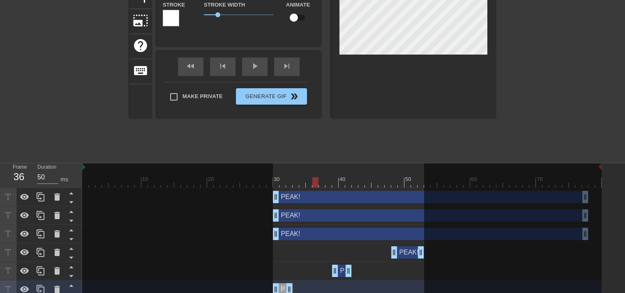
scroll to position [128, 0]
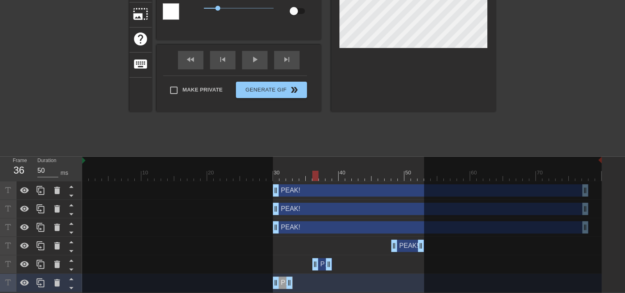
drag, startPoint x: 342, startPoint y: 265, endPoint x: 323, endPoint y: 265, distance: 18.5
click at [323, 265] on div "PEAK! drag_handle drag_handle" at bounding box center [322, 264] width 20 height 12
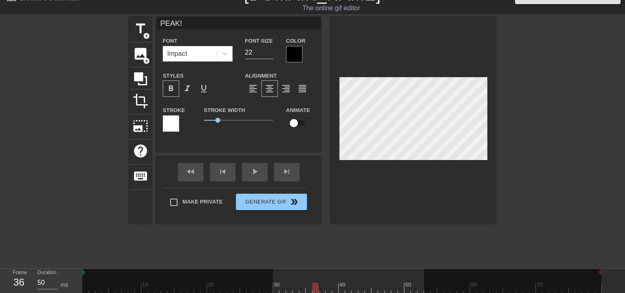
scroll to position [82, 0]
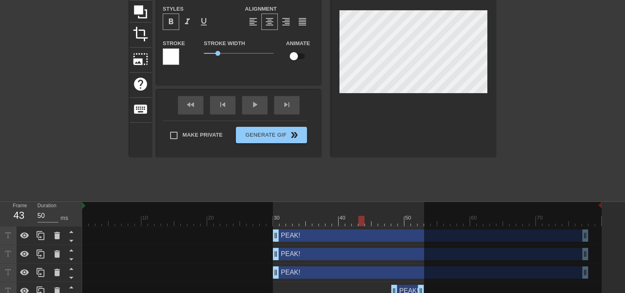
drag, startPoint x: 315, startPoint y: 224, endPoint x: 358, endPoint y: 233, distance: 44.1
click at [358, 233] on div "10 20 30 40 50 60 70 PEAK! drag_handle drag_handle PEAK! drag_handle drag_handl…" at bounding box center [353, 269] width 542 height 135
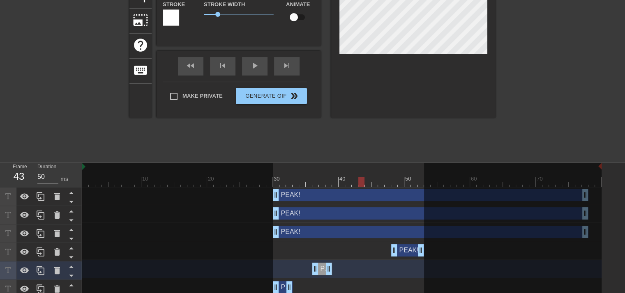
scroll to position [123, 0]
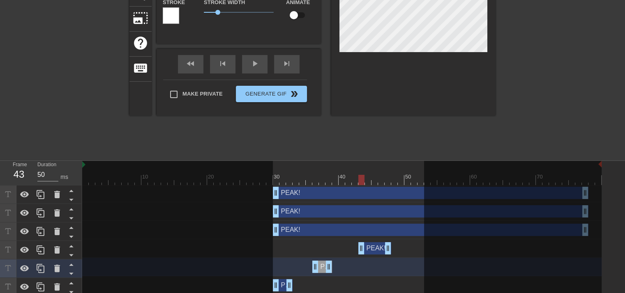
drag, startPoint x: 406, startPoint y: 249, endPoint x: 373, endPoint y: 252, distance: 33.4
click at [373, 252] on div "PEAK! drag_handle drag_handle" at bounding box center [374, 248] width 33 height 12
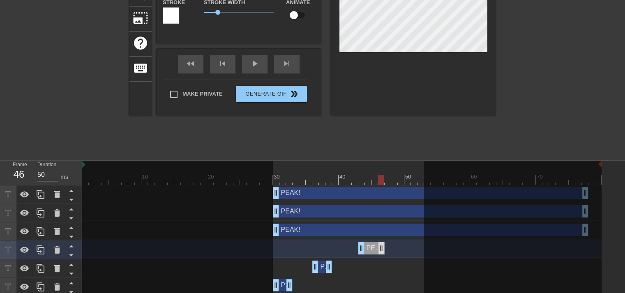
drag, startPoint x: 387, startPoint y: 249, endPoint x: 381, endPoint y: 248, distance: 5.8
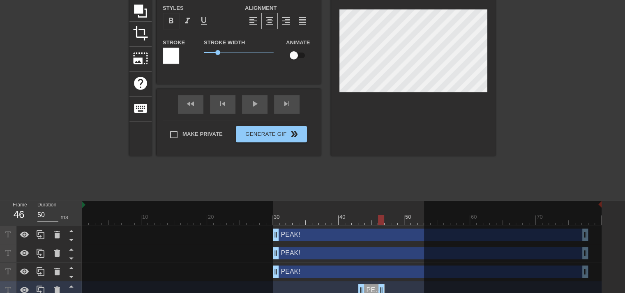
scroll to position [82, 0]
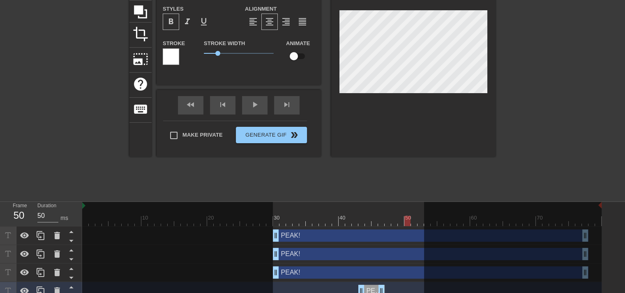
drag, startPoint x: 380, startPoint y: 222, endPoint x: 404, endPoint y: 230, distance: 25.3
click at [404, 230] on div "10 20 30 40 50 60 70 PEAK! drag_handle drag_handle PEAK! drag_handle drag_handl…" at bounding box center [353, 269] width 542 height 135
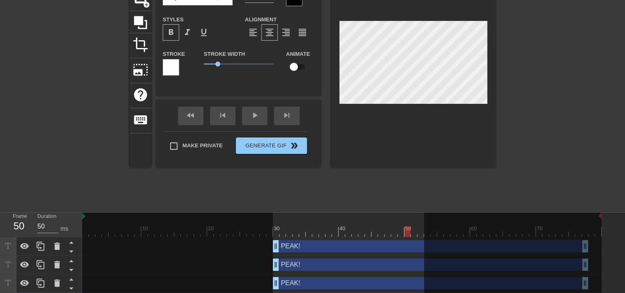
scroll to position [46, 0]
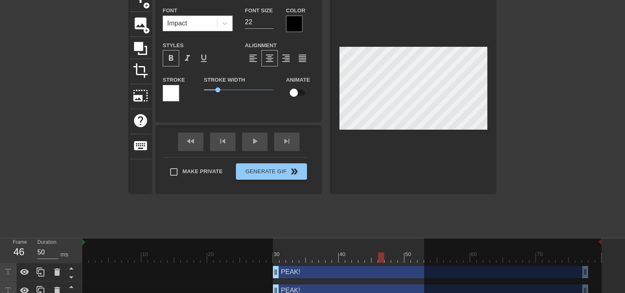
drag, startPoint x: 407, startPoint y: 256, endPoint x: 412, endPoint y: 147, distance: 109.8
drag, startPoint x: 381, startPoint y: 257, endPoint x: 394, endPoint y: 260, distance: 12.6
click at [394, 260] on div at bounding box center [394, 258] width 6 height 10
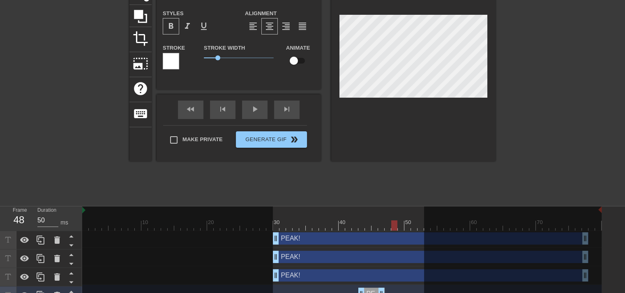
scroll to position [128, 0]
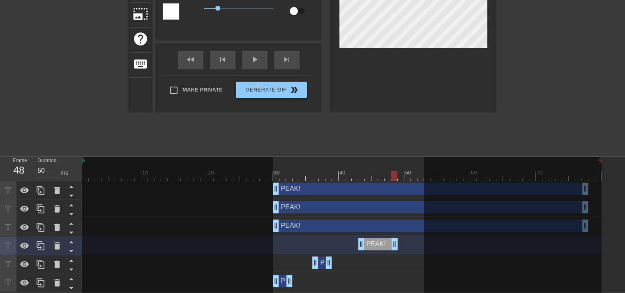
drag, startPoint x: 381, startPoint y: 246, endPoint x: 395, endPoint y: 212, distance: 36.1
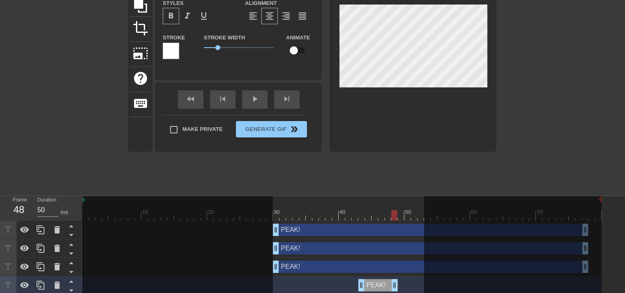
scroll to position [87, 0]
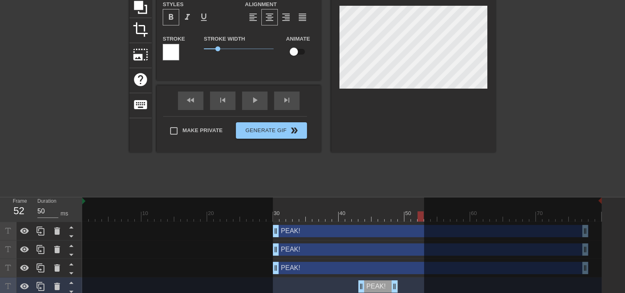
drag, startPoint x: 394, startPoint y: 214, endPoint x: 422, endPoint y: 236, distance: 35.9
click at [422, 236] on div "10 20 30 40 50 60 70 PEAK! drag_handle drag_handle PEAK! drag_handle drag_handl…" at bounding box center [353, 264] width 542 height 135
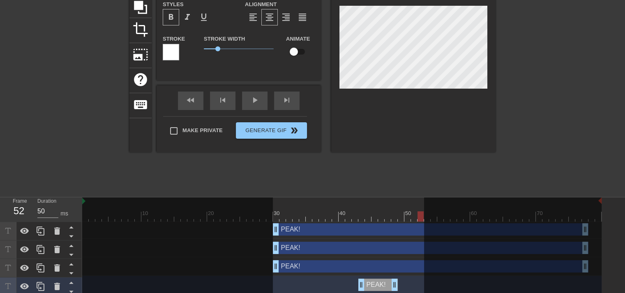
drag, startPoint x: 600, startPoint y: 201, endPoint x: 589, endPoint y: 200, distance: 11.1
click at [589, 200] on div at bounding box center [512, 265] width 177 height 137
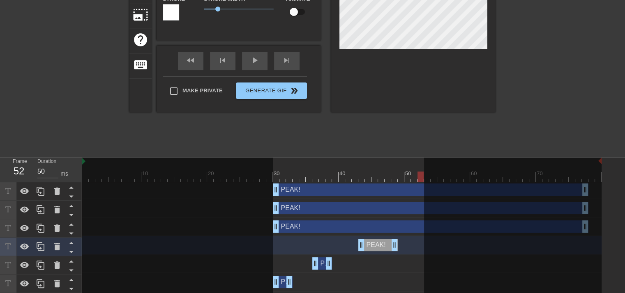
scroll to position [128, 0]
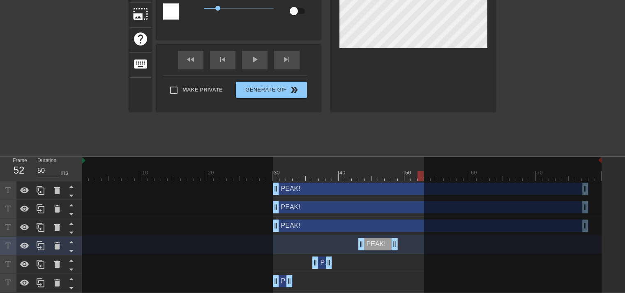
click at [620, 184] on div "PEAK! drag_handle drag_handle PEAK! drag_handle drag_handle PEAK! drag_handle d…" at bounding box center [353, 235] width 542 height 111
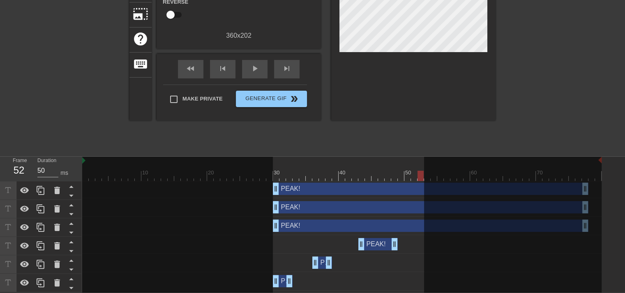
click at [401, 189] on div "PEAK! drag_handle drag_handle" at bounding box center [430, 189] width 315 height 12
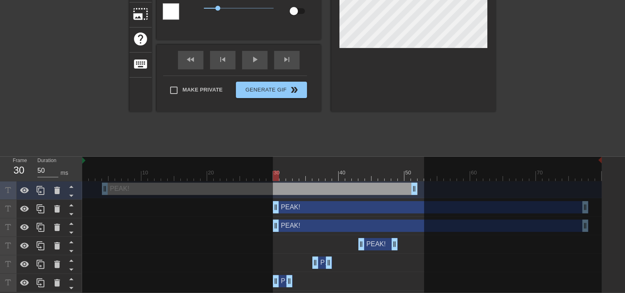
drag, startPoint x: 409, startPoint y: 186, endPoint x: 358, endPoint y: 187, distance: 50.9
click at [241, 191] on div "10 20 30 40 50 60 70 PEAK! drag_handle drag_handle PEAK! drag_handle drag_handl…" at bounding box center [353, 224] width 542 height 135
drag, startPoint x: 413, startPoint y: 186, endPoint x: 346, endPoint y: 188, distance: 66.9
drag, startPoint x: 395, startPoint y: 188, endPoint x: 390, endPoint y: 187, distance: 5.8
click at [388, 187] on div "PEAK! drag_handle drag_handle" at bounding box center [299, 189] width 250 height 12
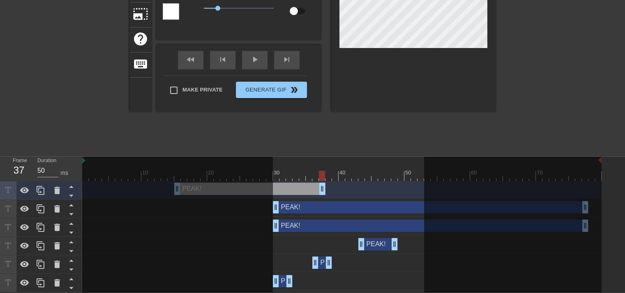
drag, startPoint x: 417, startPoint y: 187, endPoint x: 305, endPoint y: 189, distance: 112.1
click at [315, 196] on div "PEAK! drag_handle drag_handle" at bounding box center [341, 189] width 519 height 18
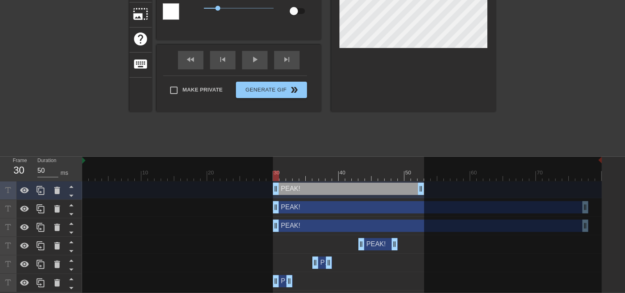
drag, startPoint x: 313, startPoint y: 189, endPoint x: 411, endPoint y: 186, distance: 97.4
click at [411, 186] on div "PEAK! drag_handle drag_handle" at bounding box center [348, 189] width 151 height 12
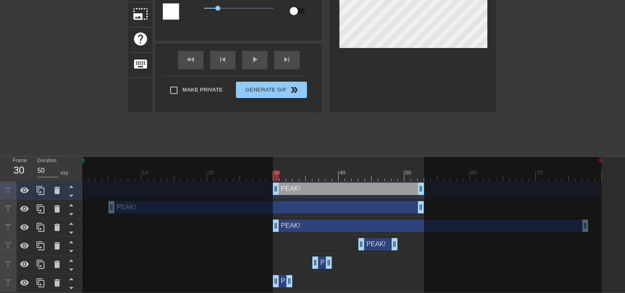
drag, startPoint x: 413, startPoint y: 208, endPoint x: 370, endPoint y: 207, distance: 43.5
click at [264, 206] on div "10 20 30 40 50 60 70 PEAK! drag_handle drag_handle PEAK! drag_handle drag_handl…" at bounding box center [353, 224] width 542 height 135
drag, startPoint x: 392, startPoint y: 207, endPoint x: 383, endPoint y: 207, distance: 9.5
click at [380, 207] on div "PEAK! drag_handle drag_handle" at bounding box center [279, 207] width 315 height 12
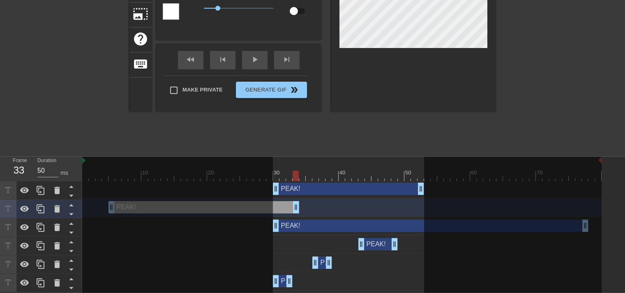
drag, startPoint x: 418, startPoint y: 205, endPoint x: 282, endPoint y: 207, distance: 135.9
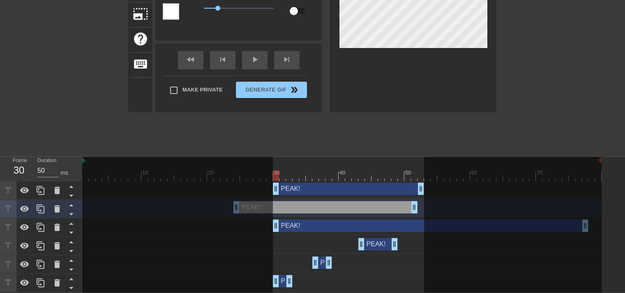
drag, startPoint x: 280, startPoint y: 206, endPoint x: 409, endPoint y: 206, distance: 128.9
click at [404, 206] on div "PEAK! drag_handle drag_handle" at bounding box center [325, 207] width 184 height 12
drag, startPoint x: 412, startPoint y: 207, endPoint x: 376, endPoint y: 204, distance: 36.2
drag, startPoint x: 349, startPoint y: 204, endPoint x: 389, endPoint y: 206, distance: 40.3
click at [389, 206] on div "PEAK! drag_handle drag_handle" at bounding box center [348, 207] width 151 height 12
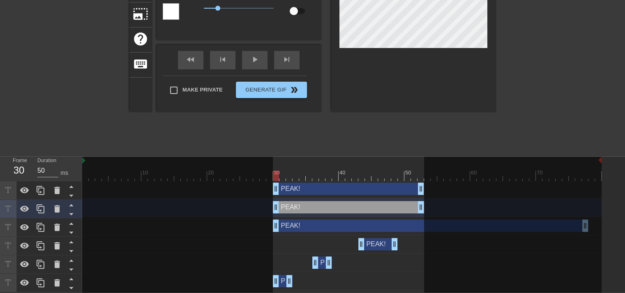
click at [404, 227] on div "PEAK! drag_handle drag_handle" at bounding box center [430, 226] width 315 height 12
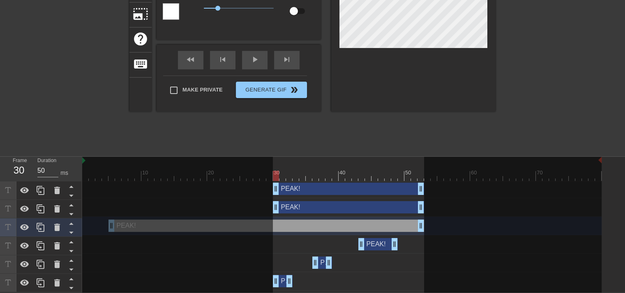
drag, startPoint x: 374, startPoint y: 220, endPoint x: 247, endPoint y: 221, distance: 127.3
click at [247, 221] on div "10 20 30 40 50 60 70 PEAK! drag_handle drag_handle PEAK! drag_handle drag_handl…" at bounding box center [353, 224] width 542 height 135
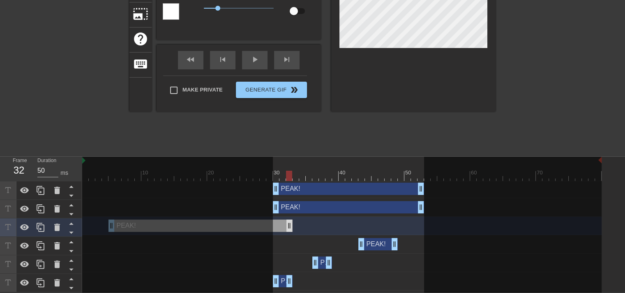
drag, startPoint x: 420, startPoint y: 228, endPoint x: 285, endPoint y: 222, distance: 135.6
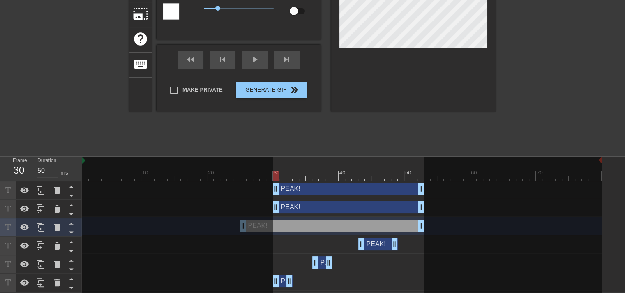
drag, startPoint x: 283, startPoint y: 224, endPoint x: 426, endPoint y: 226, distance: 142.9
click at [409, 224] on div "PEAK! drag_handle drag_handle" at bounding box center [332, 226] width 184 height 12
drag, startPoint x: 422, startPoint y: 223, endPoint x: 373, endPoint y: 226, distance: 49.4
drag, startPoint x: 348, startPoint y: 230, endPoint x: 385, endPoint y: 230, distance: 37.0
click at [378, 230] on div "PEAK! drag_handle drag_handle" at bounding box center [342, 226] width 138 height 12
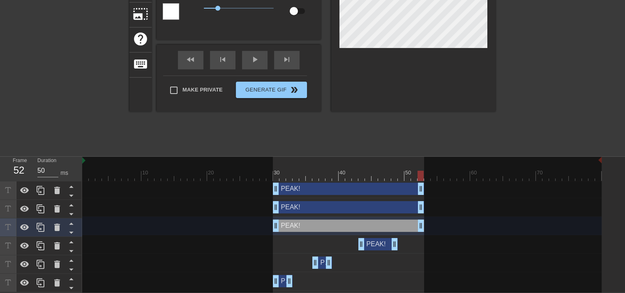
drag, startPoint x: 406, startPoint y: 226, endPoint x: 418, endPoint y: 228, distance: 12.6
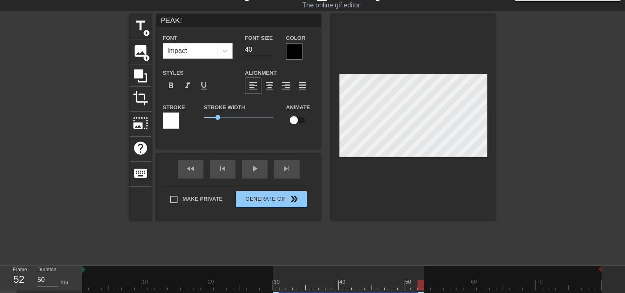
scroll to position [5, 0]
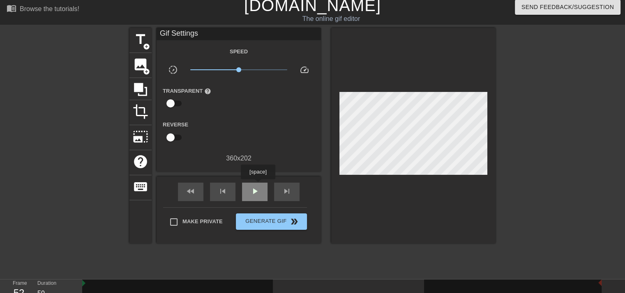
click at [257, 185] on div "play_arrow" at bounding box center [254, 192] width 25 height 18
click at [260, 186] on div "pause" at bounding box center [254, 192] width 25 height 18
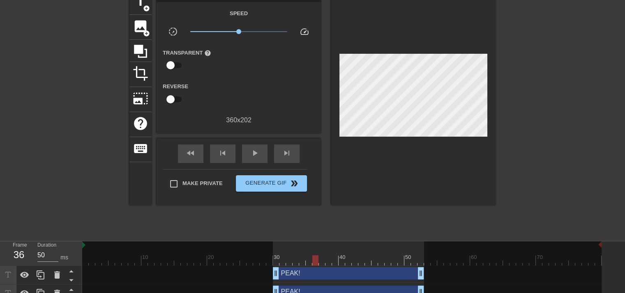
scroll to position [46, 0]
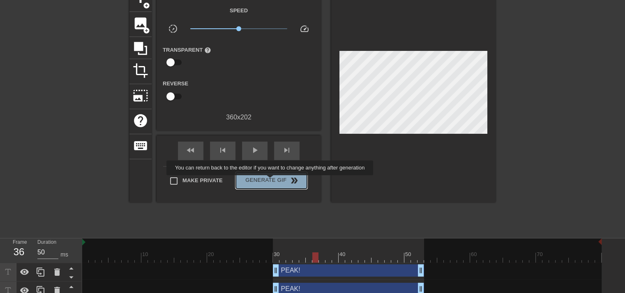
click at [271, 181] on span "Generate Gif double_arrow" at bounding box center [271, 181] width 64 height 10
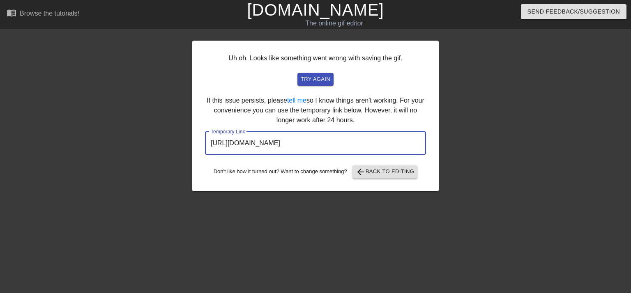
drag, startPoint x: 386, startPoint y: 142, endPoint x: 164, endPoint y: 180, distance: 225.5
click at [158, 181] on div "Uh oh. Looks like something went wrong with saving the gif. try again If this i…" at bounding box center [315, 155] width 631 height 246
click at [387, 172] on span "arrow_back Back to Editing" at bounding box center [385, 172] width 59 height 10
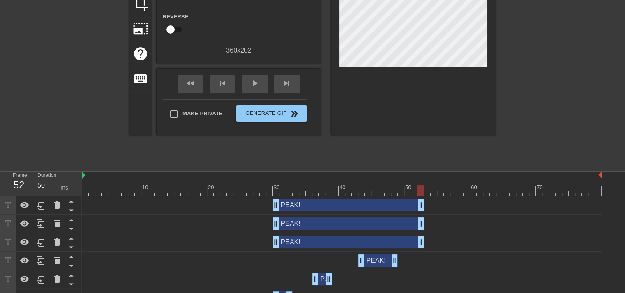
scroll to position [87, 0]
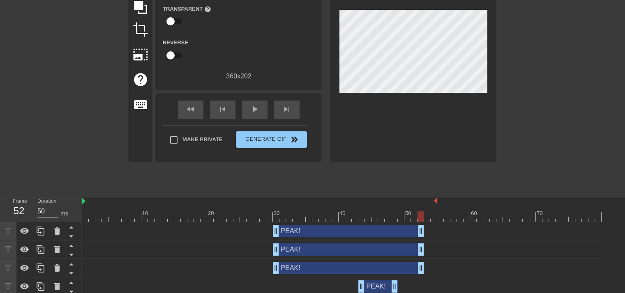
drag, startPoint x: 600, startPoint y: 202, endPoint x: 438, endPoint y: 204, distance: 161.8
click at [438, 204] on div at bounding box center [437, 201] width 4 height 8
drag, startPoint x: 83, startPoint y: 201, endPoint x: 271, endPoint y: 205, distance: 187.7
click at [271, 205] on div "10 20 30 40 50 60 70" at bounding box center [341, 209] width 519 height 24
drag, startPoint x: 437, startPoint y: 200, endPoint x: 448, endPoint y: 201, distance: 11.6
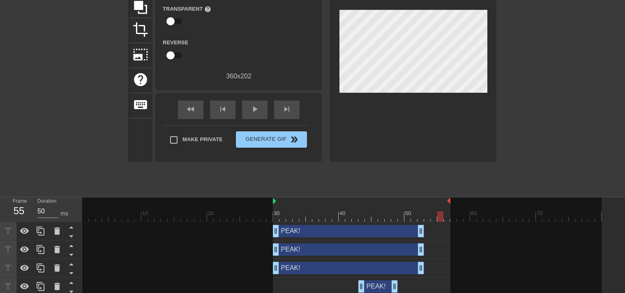
drag, startPoint x: 423, startPoint y: 220, endPoint x: 440, endPoint y: 219, distance: 17.3
click at [440, 219] on div at bounding box center [440, 216] width 6 height 10
drag, startPoint x: 442, startPoint y: 218, endPoint x: 452, endPoint y: 216, distance: 10.9
click at [452, 217] on div "10 20 30 40 50 60 70" at bounding box center [341, 209] width 519 height 24
click at [450, 199] on div at bounding box center [525, 265] width 151 height 137
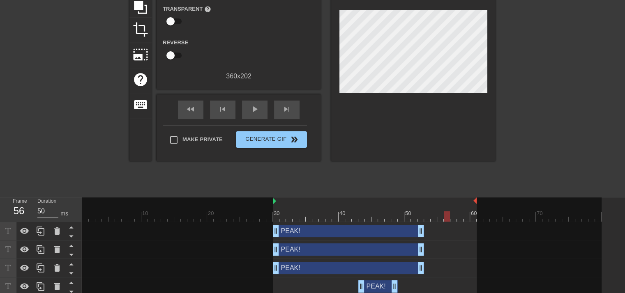
drag, startPoint x: 448, startPoint y: 198, endPoint x: 473, endPoint y: 199, distance: 24.7
drag, startPoint x: 448, startPoint y: 214, endPoint x: 471, endPoint y: 214, distance: 23.4
click at [471, 214] on div at bounding box center [341, 216] width 519 height 10
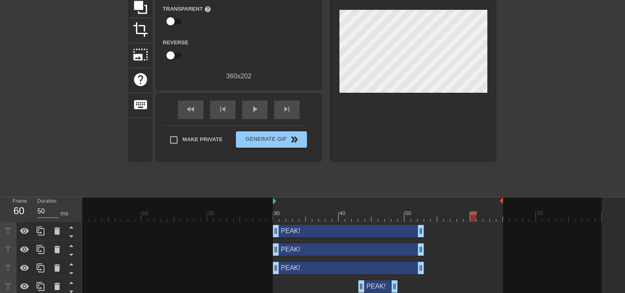
drag, startPoint x: 475, startPoint y: 199, endPoint x: 480, endPoint y: 202, distance: 5.1
click at [504, 196] on div "menu_book Browse the tutorials! [DOMAIN_NAME] The online gif editor Send Feedba…" at bounding box center [312, 123] width 625 height 420
drag, startPoint x: 472, startPoint y: 214, endPoint x: 427, endPoint y: 211, distance: 45.2
click at [427, 213] on div at bounding box center [427, 216] width 6 height 10
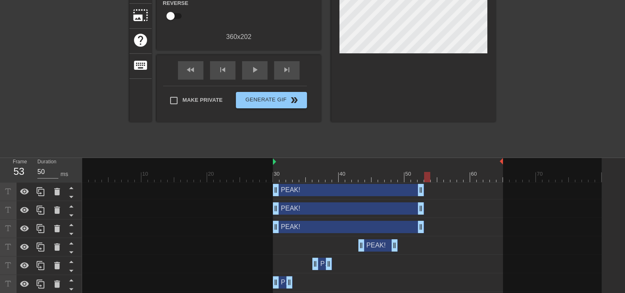
scroll to position [128, 0]
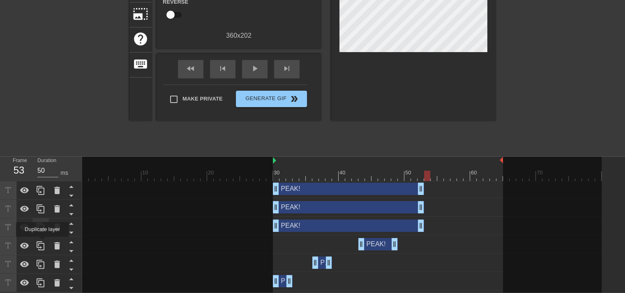
click at [42, 243] on icon at bounding box center [41, 246] width 10 height 10
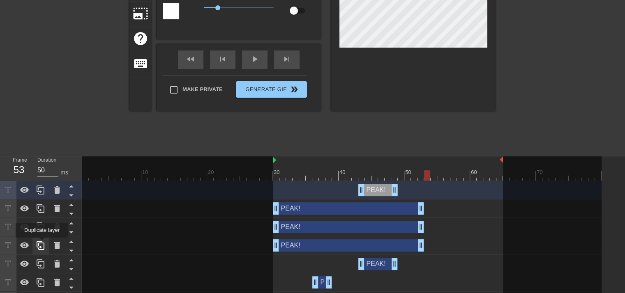
scroll to position [0, 0]
drag, startPoint x: 380, startPoint y: 189, endPoint x: 445, endPoint y: 187, distance: 64.5
click at [445, 187] on div "PEAK! drag_handle drag_handle" at bounding box center [443, 190] width 39 height 12
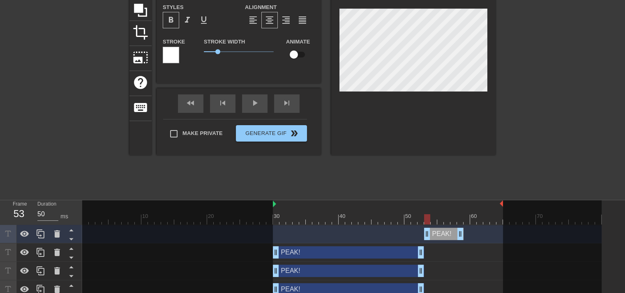
scroll to position [87, 0]
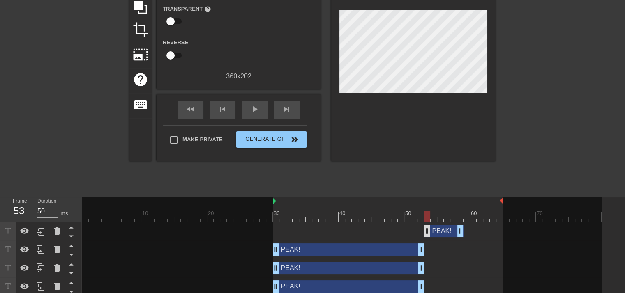
drag, startPoint x: 439, startPoint y: 239, endPoint x: 429, endPoint y: 236, distance: 9.8
click at [429, 236] on div "PEAK! drag_handle drag_handle" at bounding box center [341, 231] width 519 height 18
drag, startPoint x: 445, startPoint y: 233, endPoint x: 431, endPoint y: 234, distance: 14.4
click at [431, 234] on div "PEAK! drag_handle drag_handle" at bounding box center [430, 231] width 39 height 12
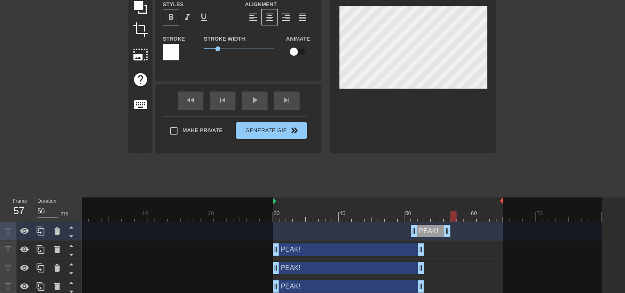
drag, startPoint x: 413, startPoint y: 217, endPoint x: 450, endPoint y: 218, distance: 37.8
click at [450, 221] on div at bounding box center [453, 216] width 6 height 10
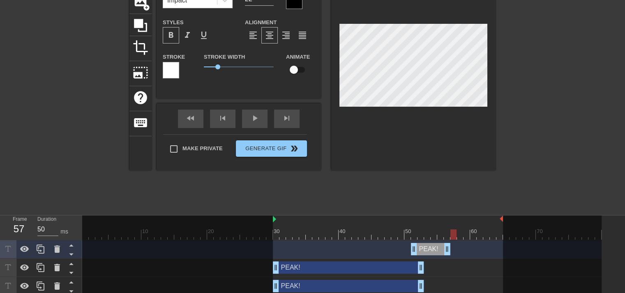
scroll to position [46, 0]
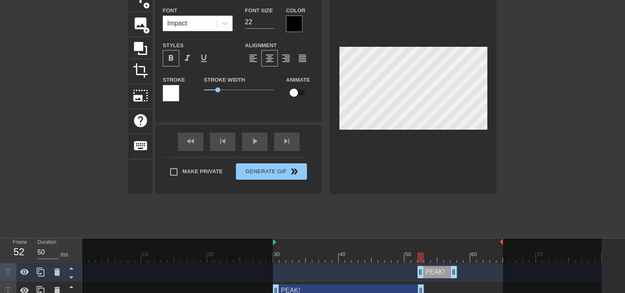
drag, startPoint x: 416, startPoint y: 274, endPoint x: 420, endPoint y: 263, distance: 11.4
drag, startPoint x: 419, startPoint y: 255, endPoint x: 434, endPoint y: 257, distance: 15.7
click at [434, 257] on div at bounding box center [433, 258] width 6 height 10
drag, startPoint x: 434, startPoint y: 255, endPoint x: 484, endPoint y: 256, distance: 50.1
click at [484, 256] on div at bounding box center [486, 258] width 6 height 10
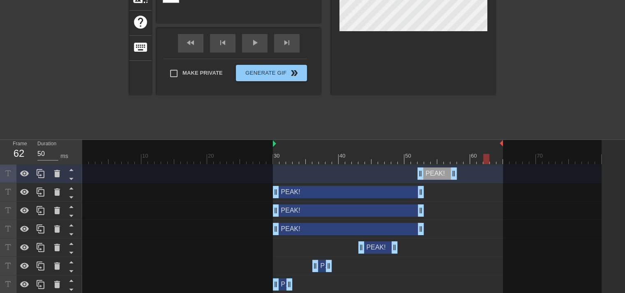
scroll to position [146, 0]
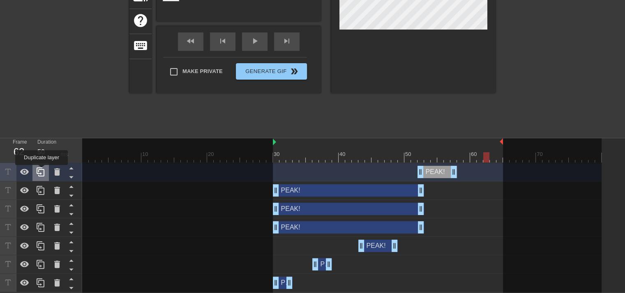
click at [41, 171] on icon at bounding box center [41, 172] width 10 height 10
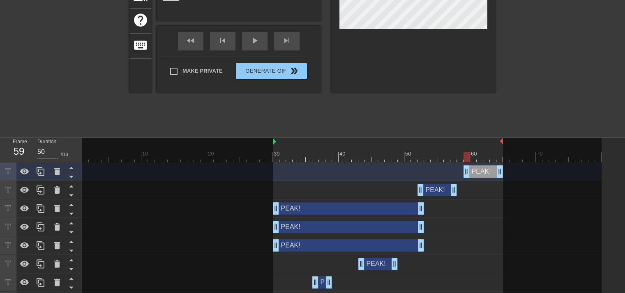
drag, startPoint x: 452, startPoint y: 174, endPoint x: 490, endPoint y: 166, distance: 39.4
click at [494, 169] on div "PEAK! drag_handle drag_handle" at bounding box center [482, 171] width 39 height 12
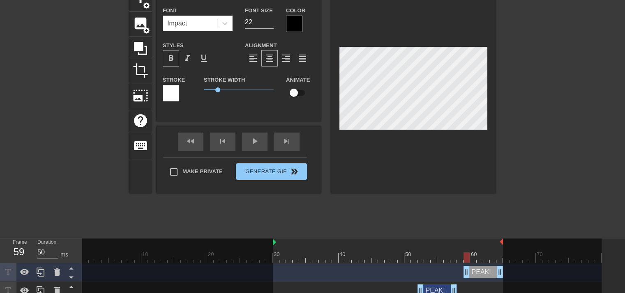
scroll to position [41, 0]
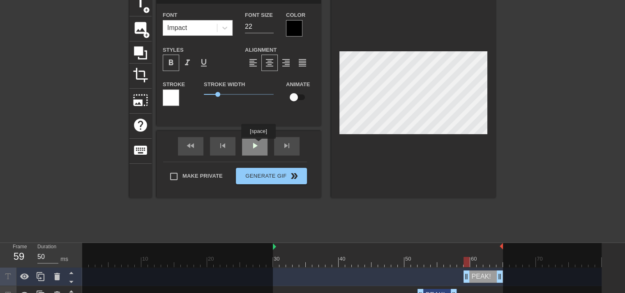
click at [258, 145] on div "fast_rewind skip_previous play_arrow skip_next" at bounding box center [239, 146] width 134 height 31
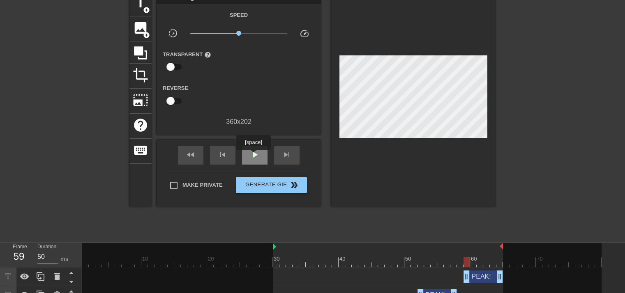
click at [253, 156] on span "play_arrow" at bounding box center [255, 155] width 10 height 10
click at [253, 156] on span "pause" at bounding box center [255, 155] width 10 height 10
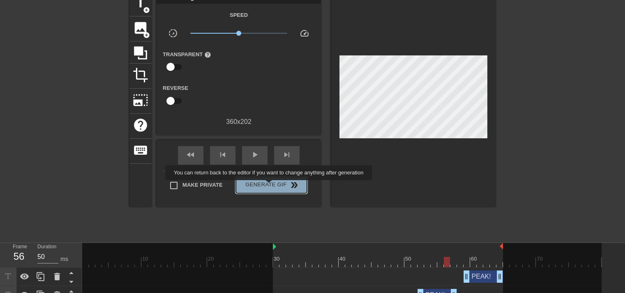
click at [269, 186] on span "Generate Gif double_arrow" at bounding box center [271, 185] width 64 height 10
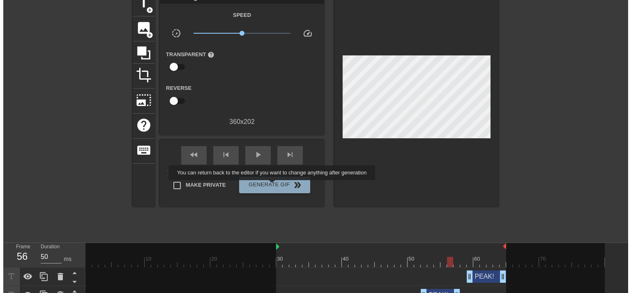
scroll to position [0, 0]
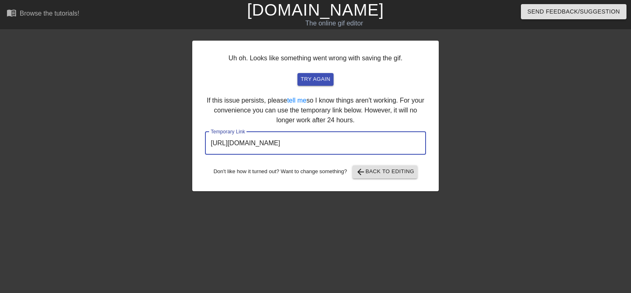
click at [338, 149] on input "[URL][DOMAIN_NAME]" at bounding box center [315, 143] width 221 height 23
click at [338, 148] on input "[URL][DOMAIN_NAME]" at bounding box center [315, 143] width 221 height 23
click at [338, 147] on input "[URL][DOMAIN_NAME]" at bounding box center [315, 143] width 221 height 23
